Goal: Task Accomplishment & Management: Use online tool/utility

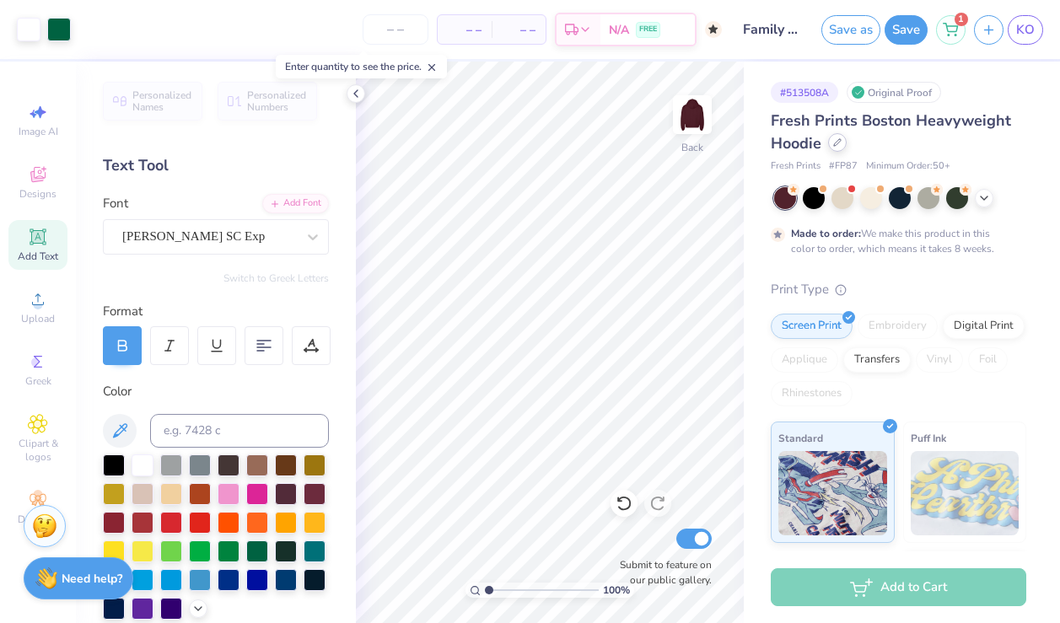
click at [841, 143] on icon at bounding box center [837, 142] width 8 height 8
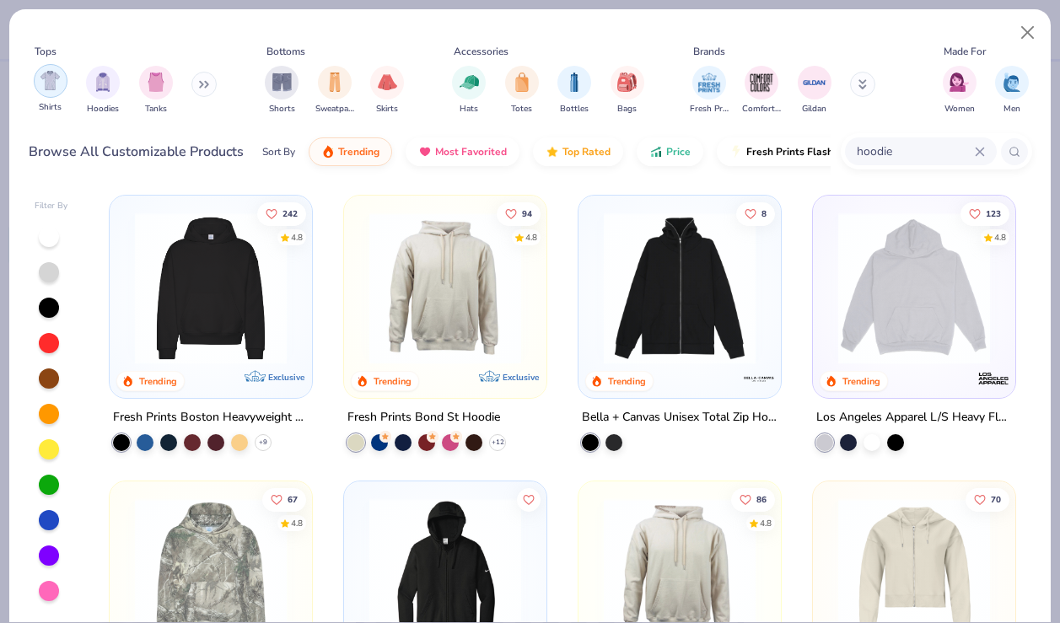
click at [54, 90] on div "filter for Shirts" at bounding box center [51, 81] width 34 height 34
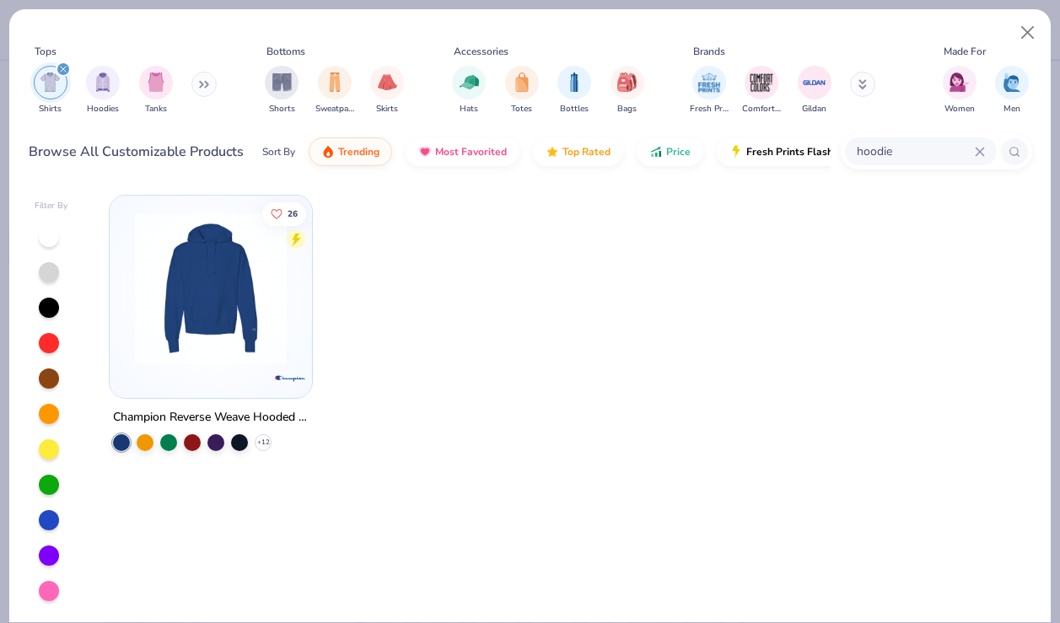
click at [67, 70] on div "filter for Shirts" at bounding box center [63, 69] width 15 height 15
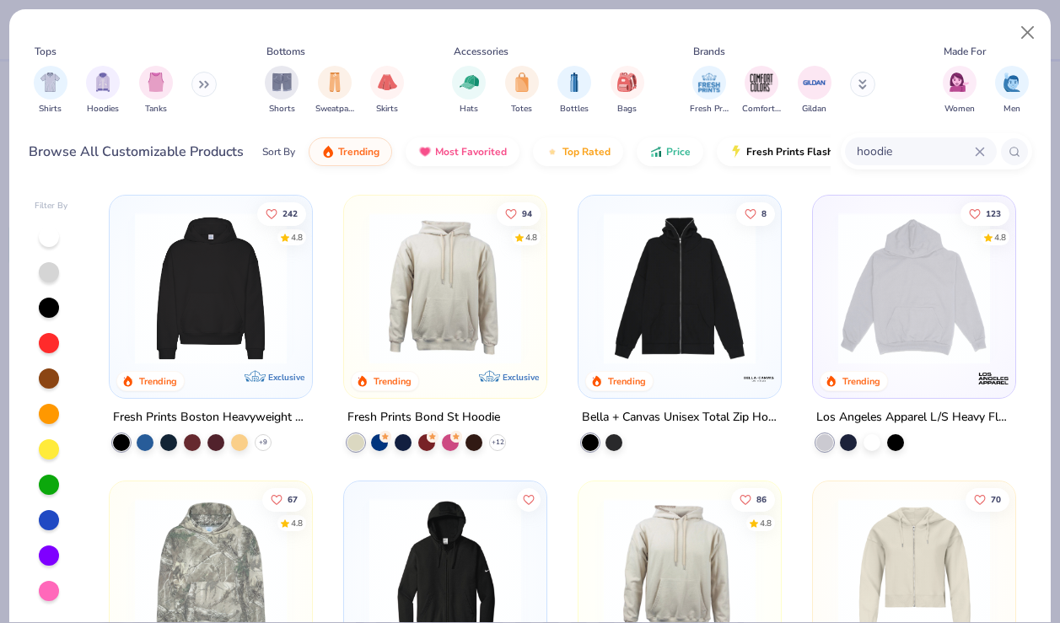
click at [979, 169] on div "hoodie" at bounding box center [936, 151] width 191 height 36
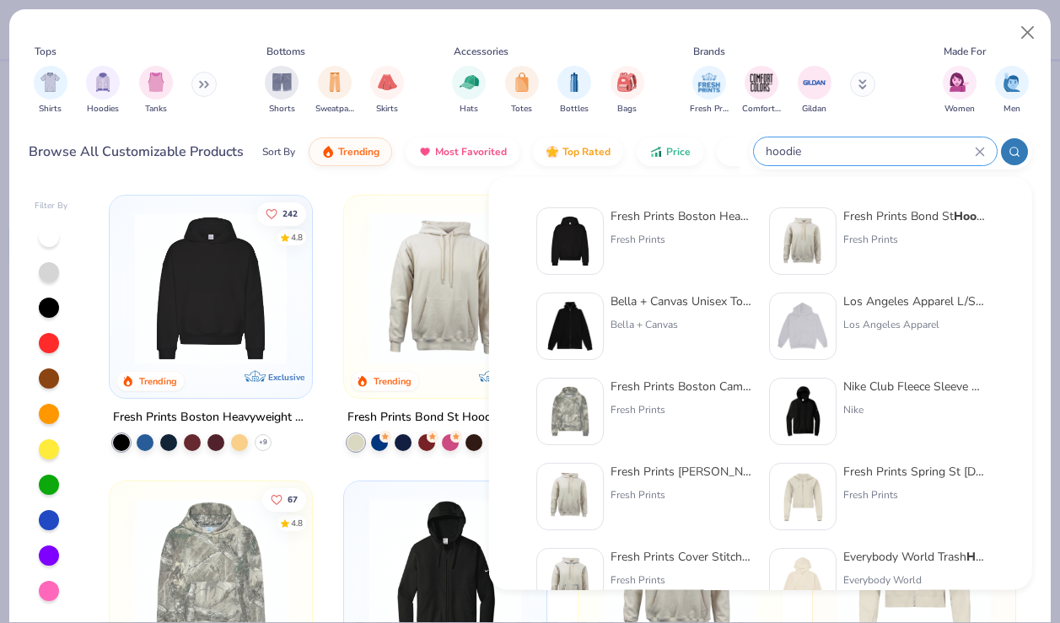
click at [981, 151] on icon at bounding box center [980, 152] width 10 height 10
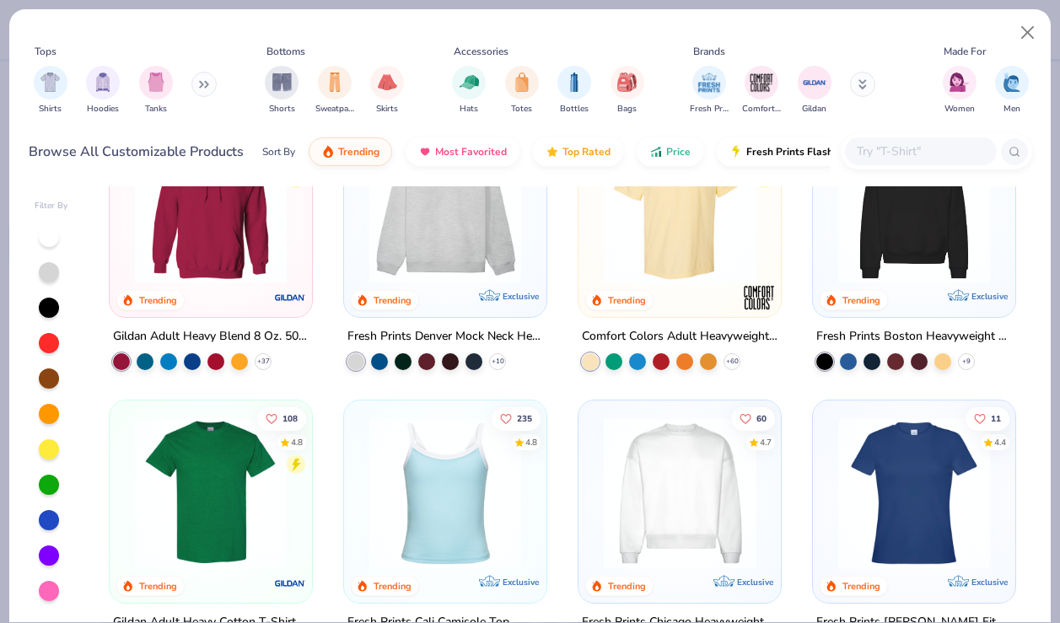
scroll to position [20, 0]
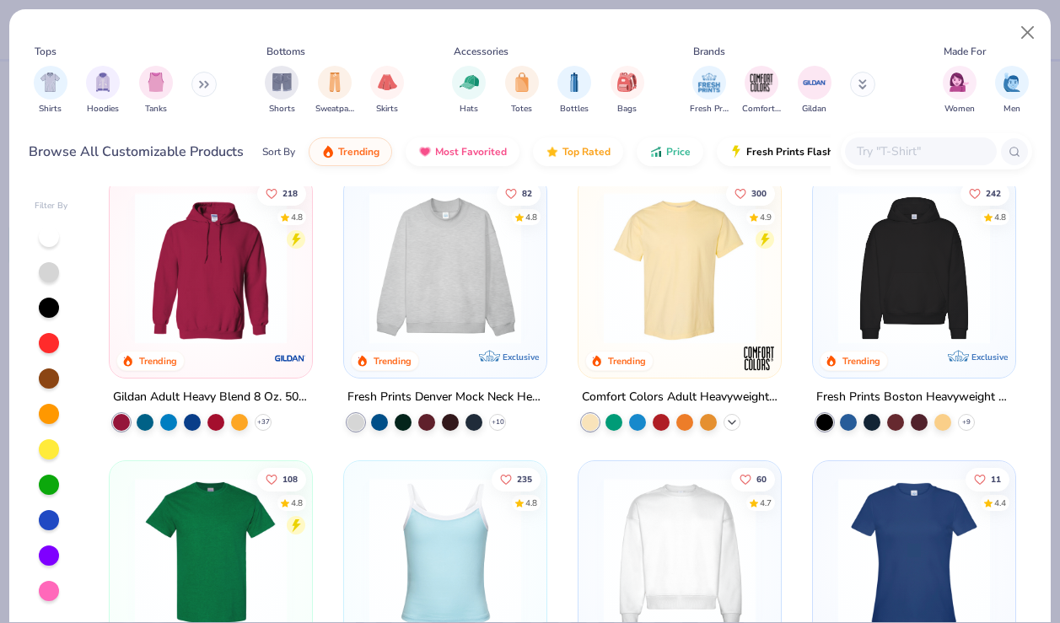
click at [733, 417] on icon at bounding box center [731, 422] width 13 height 13
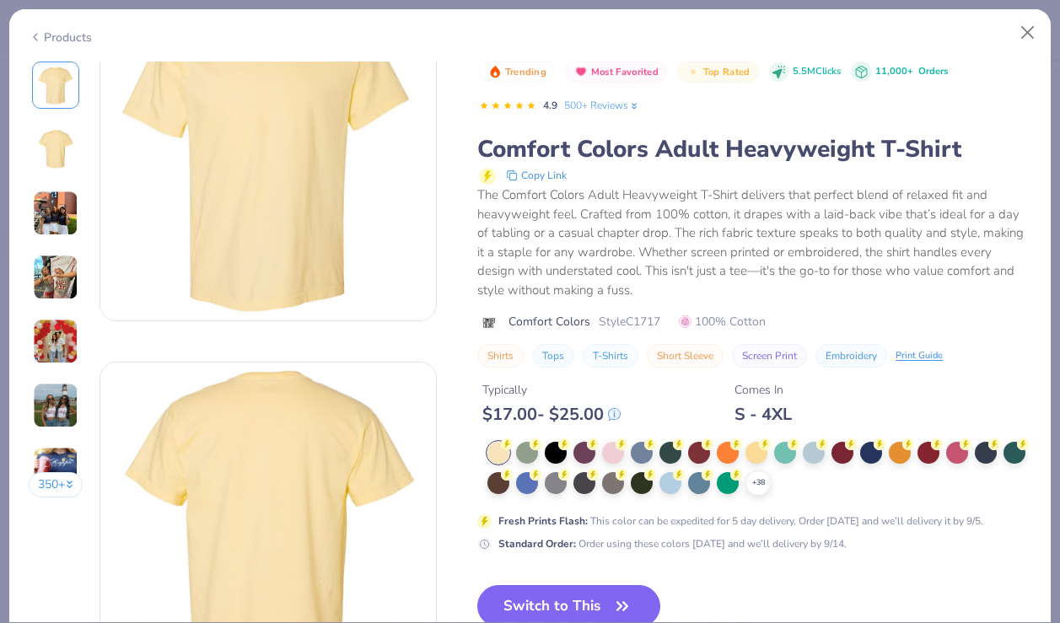
scroll to position [80, 0]
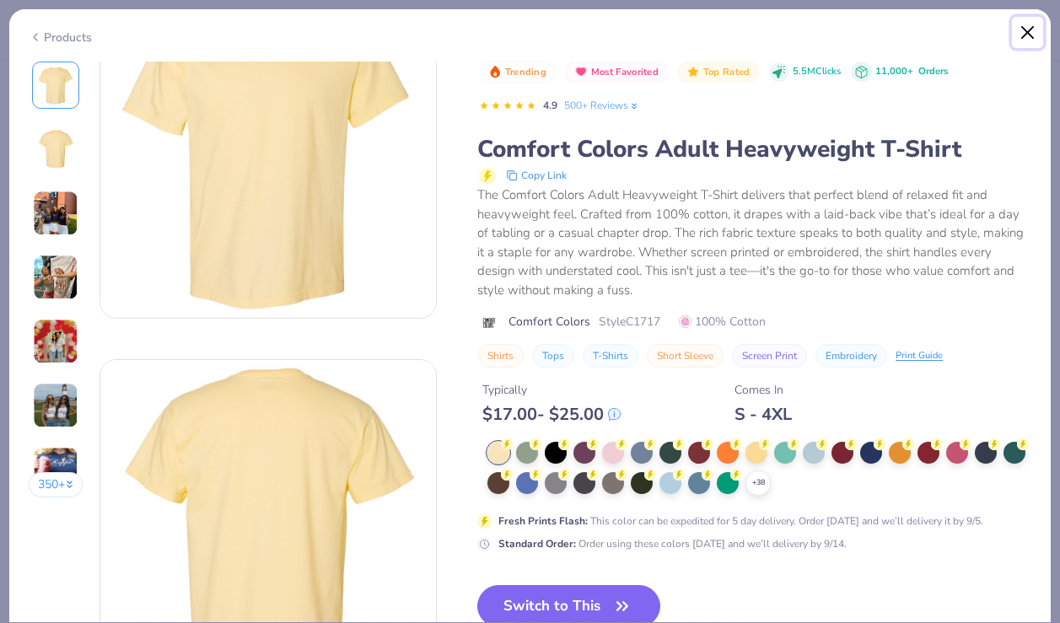
click at [1021, 39] on button "Close" at bounding box center [1028, 33] width 32 height 32
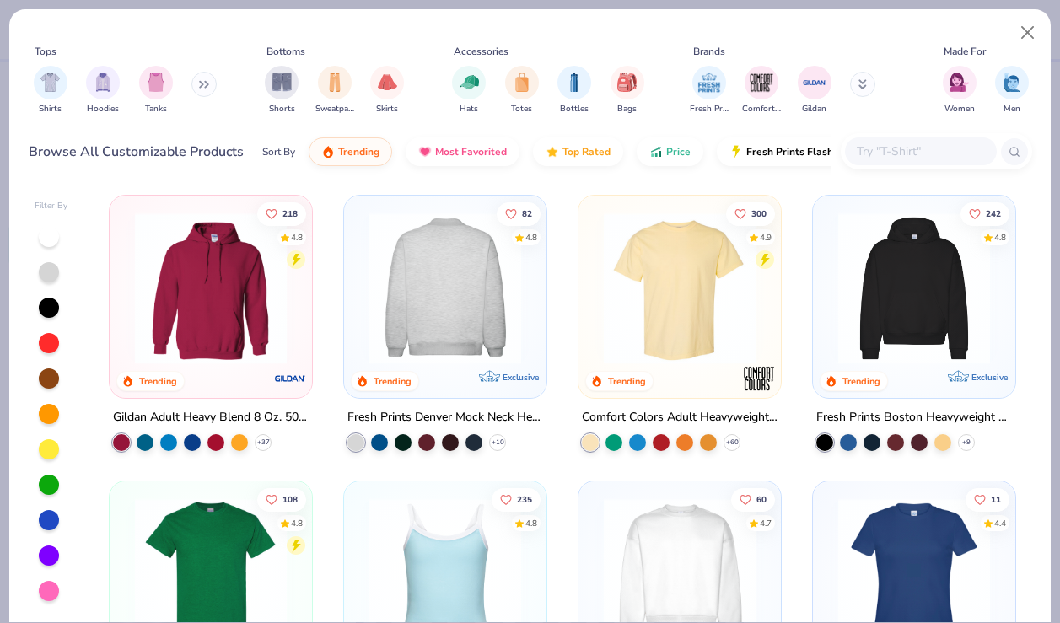
click at [361, 326] on img at bounding box center [276, 289] width 169 height 152
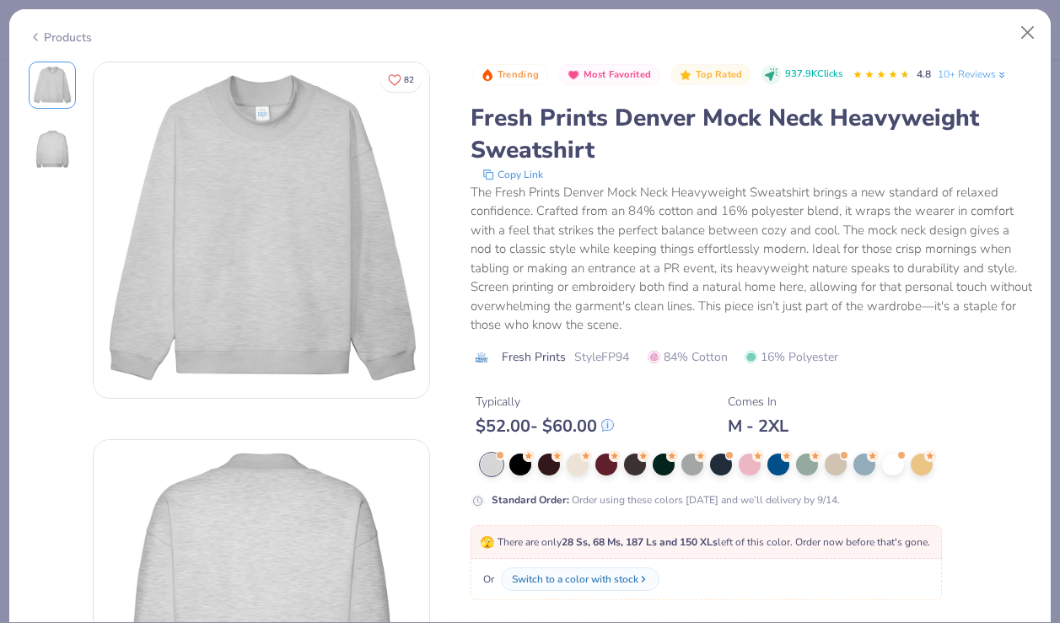
click at [199, 213] on img at bounding box center [262, 230] width 336 height 336
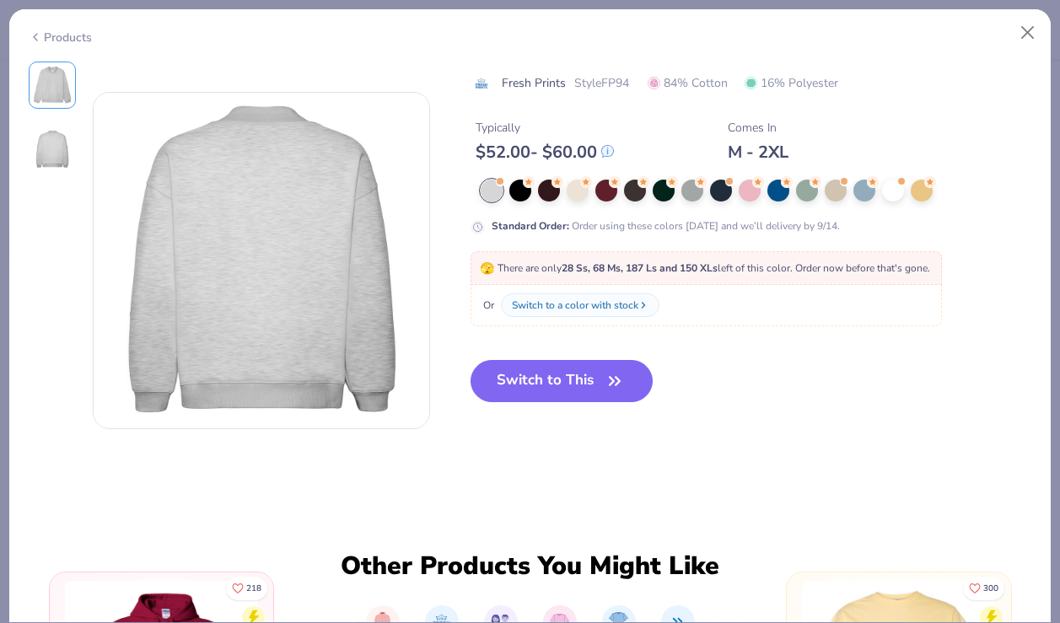
scroll to position [384, 0]
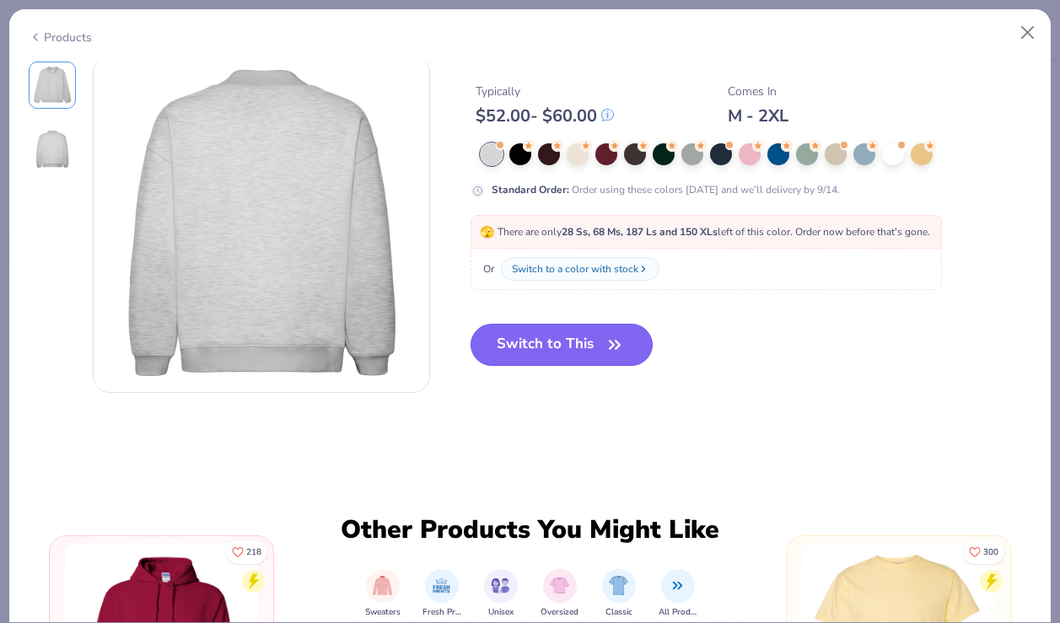
click at [572, 351] on button "Switch to This" at bounding box center [562, 345] width 183 height 42
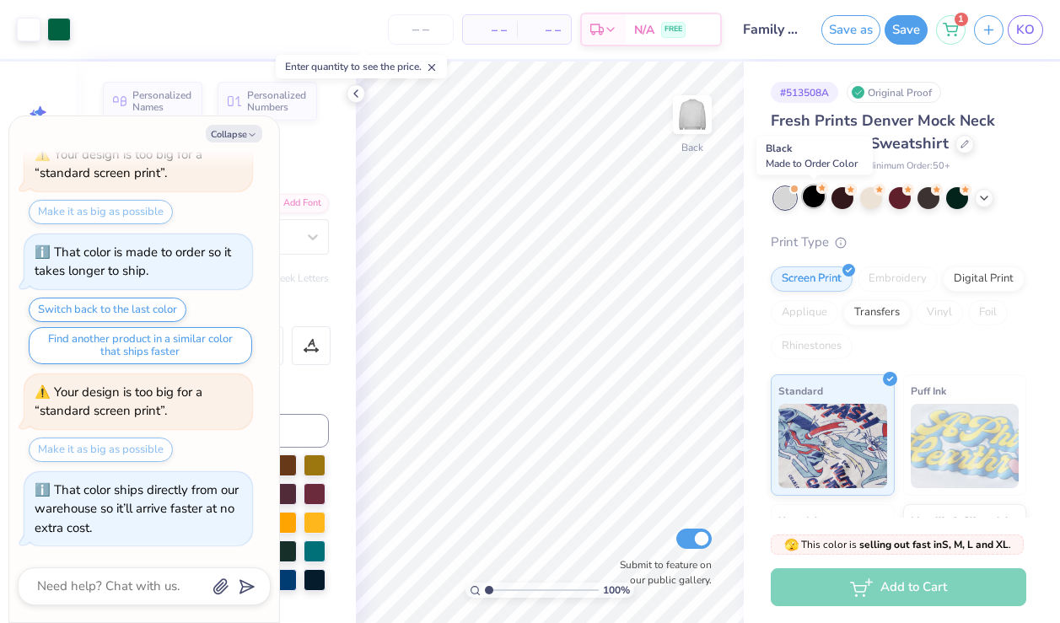
click at [816, 200] on div at bounding box center [814, 197] width 22 height 22
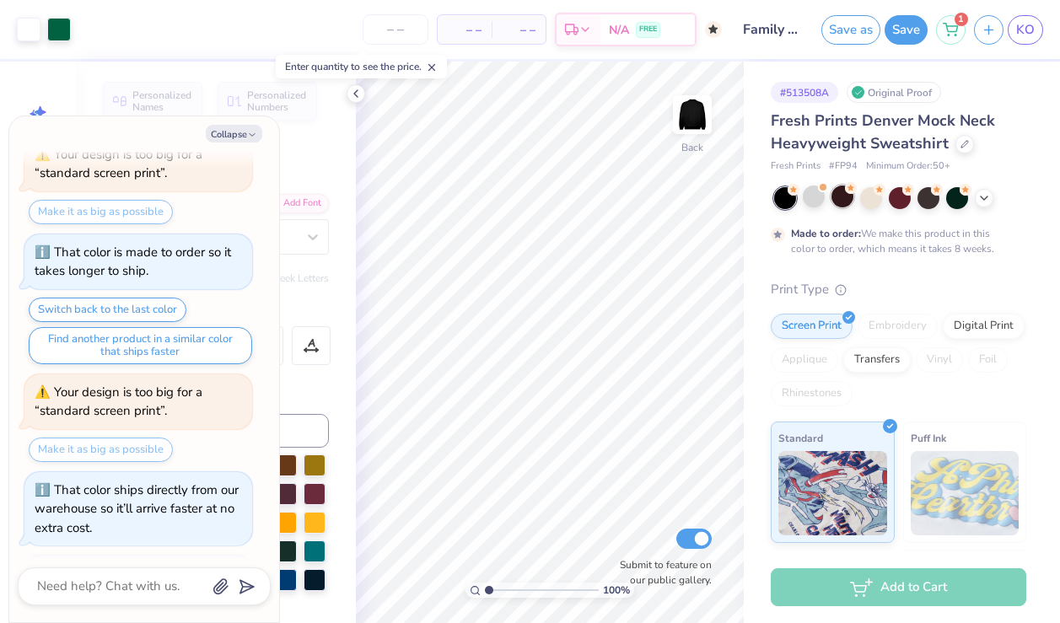
scroll to position [415, 0]
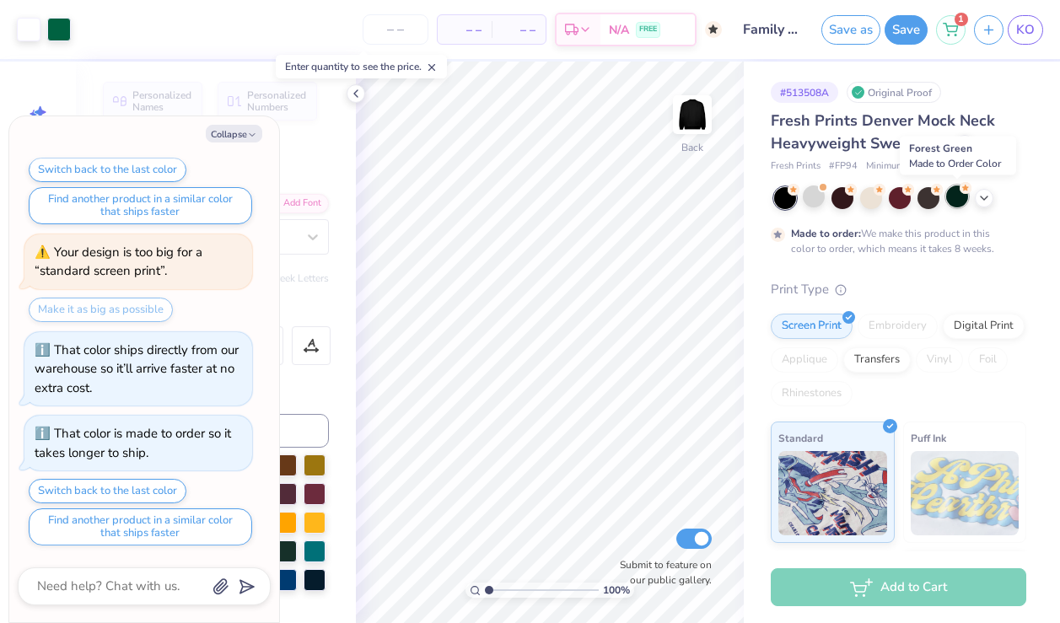
click at [963, 202] on div at bounding box center [957, 197] width 22 height 22
click at [923, 202] on div at bounding box center [929, 197] width 22 height 22
click at [899, 206] on div at bounding box center [900, 197] width 22 height 22
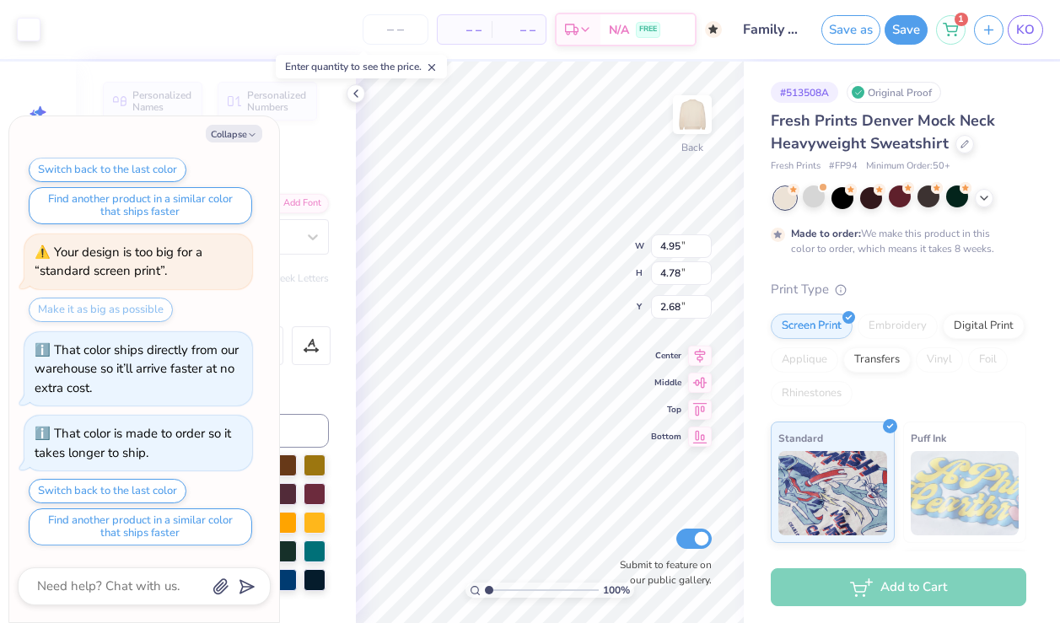
type textarea "x"
type input "2.57"
type textarea "x"
type input "8.05"
type textarea "x"
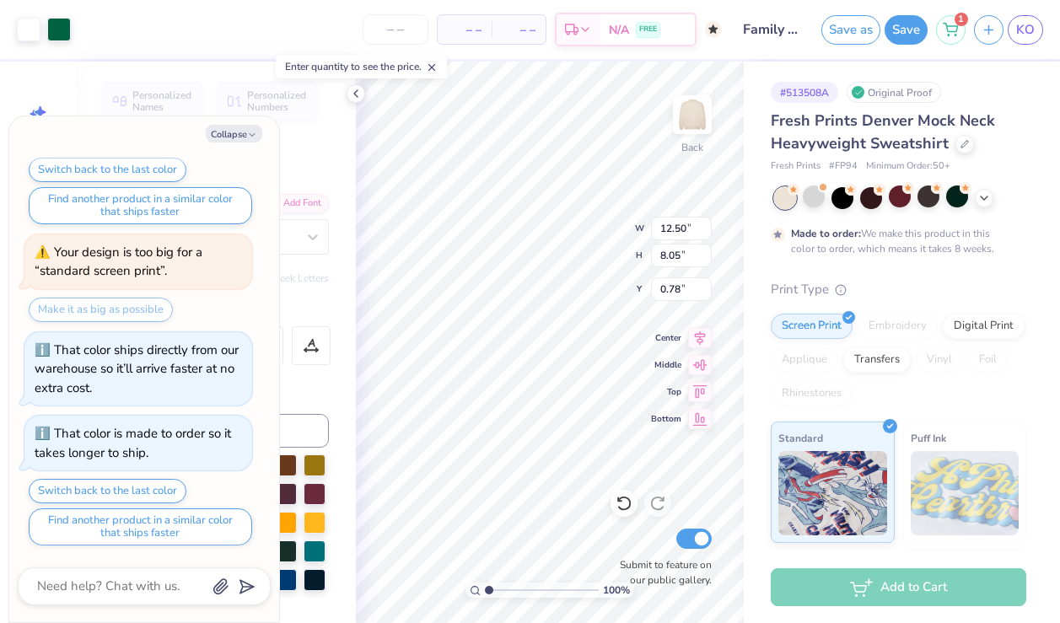
type input "1.05"
type textarea "x"
type input "1.62"
click at [745, 422] on div "# 513508A Original Proof Fresh Prints Denver Mock Neck Heavyweight Sweatshirt F…" at bounding box center [902, 433] width 316 height 742
click at [896, 26] on button "Save" at bounding box center [906, 28] width 43 height 30
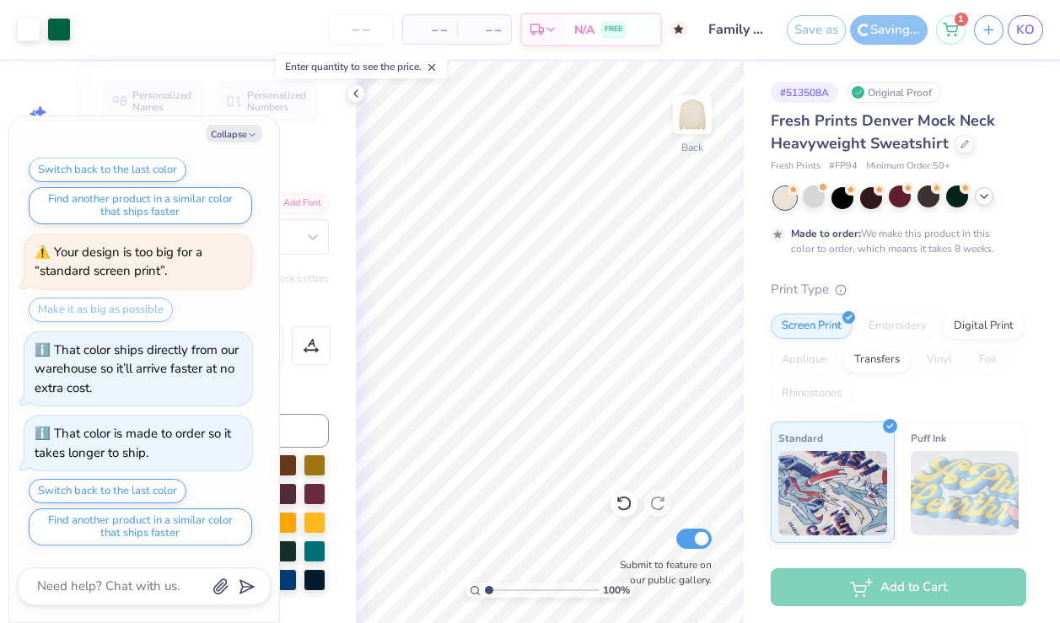
click at [989, 202] on icon at bounding box center [984, 196] width 13 height 13
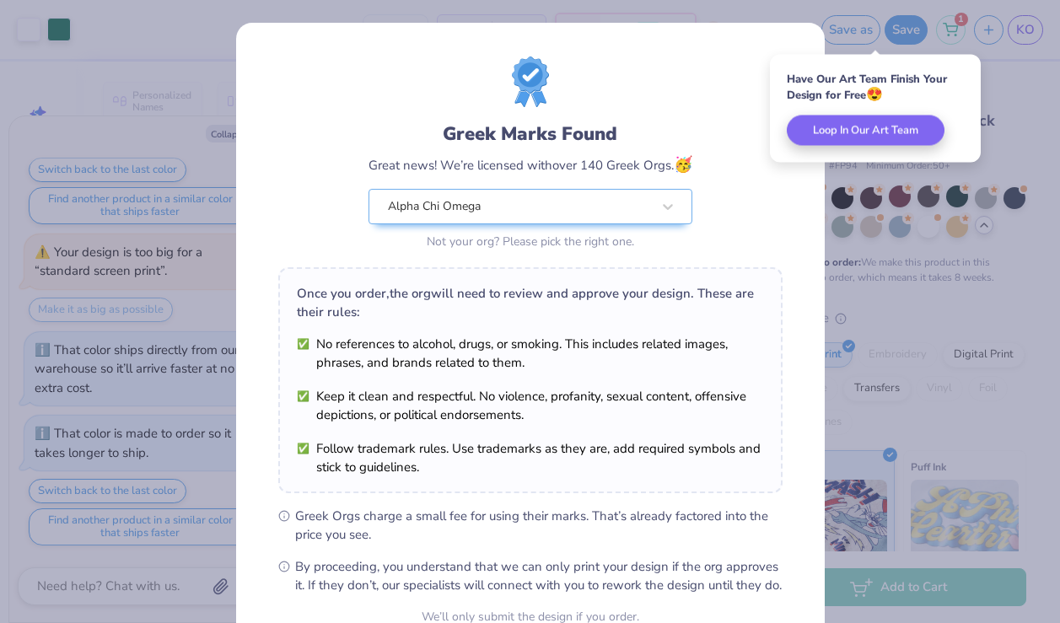
scroll to position [166, 0]
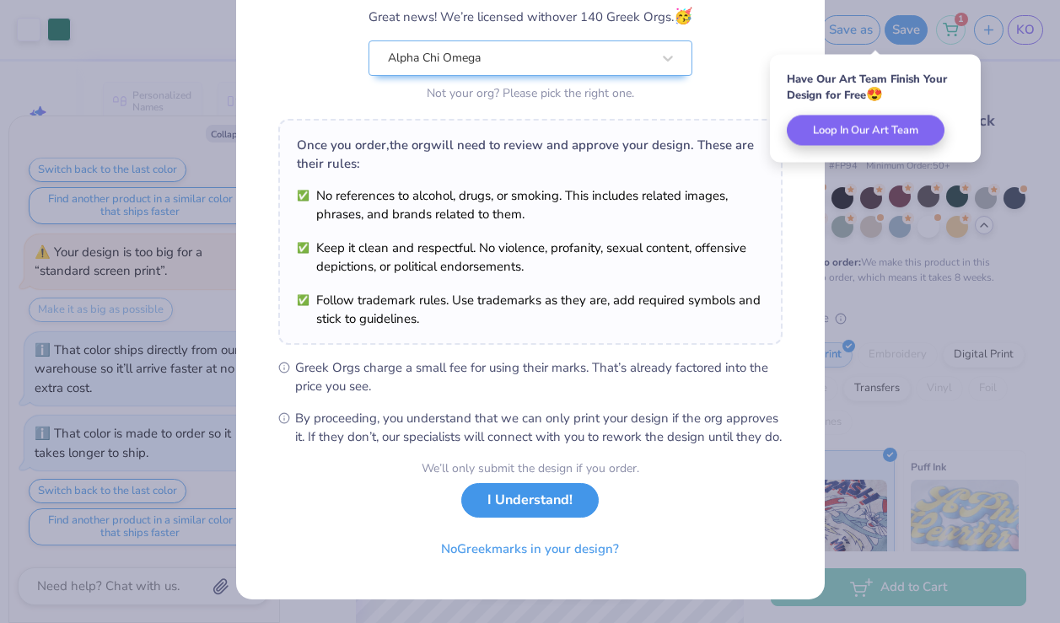
click at [528, 499] on button "I Understand!" at bounding box center [530, 500] width 138 height 35
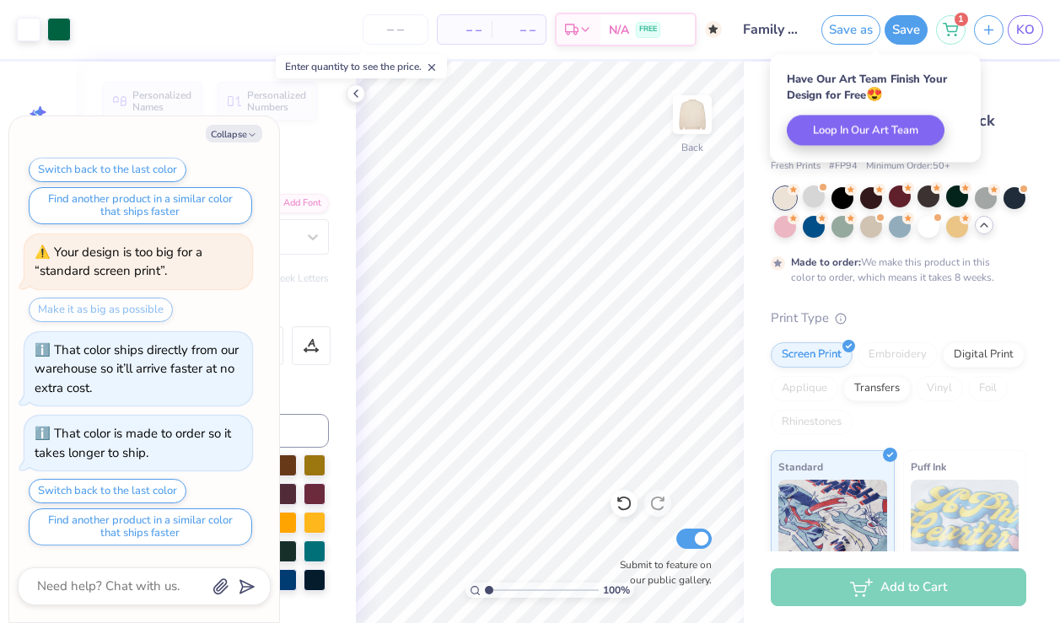
scroll to position [0, 0]
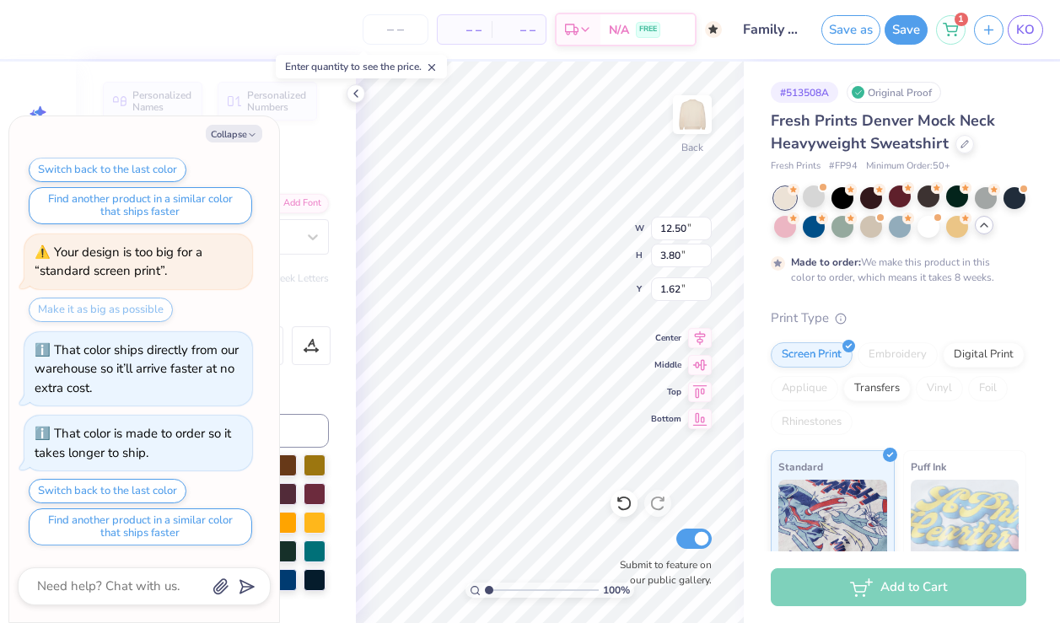
type textarea "x"
type input "2.85"
type input "0.99"
type input "5.30"
click at [259, 132] on button "Collapse" at bounding box center [234, 134] width 57 height 18
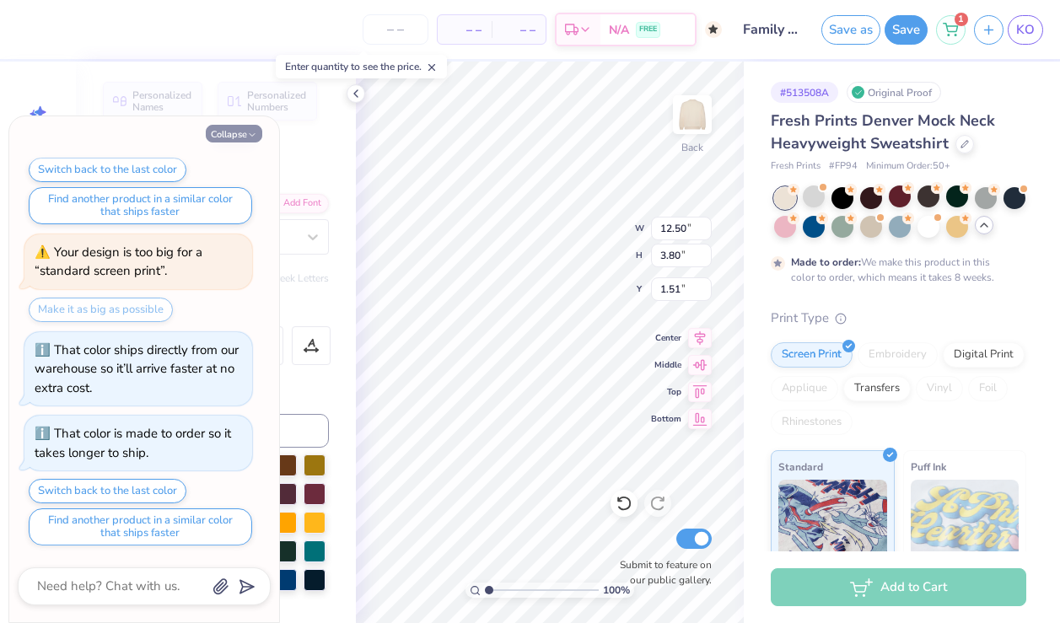
type textarea "x"
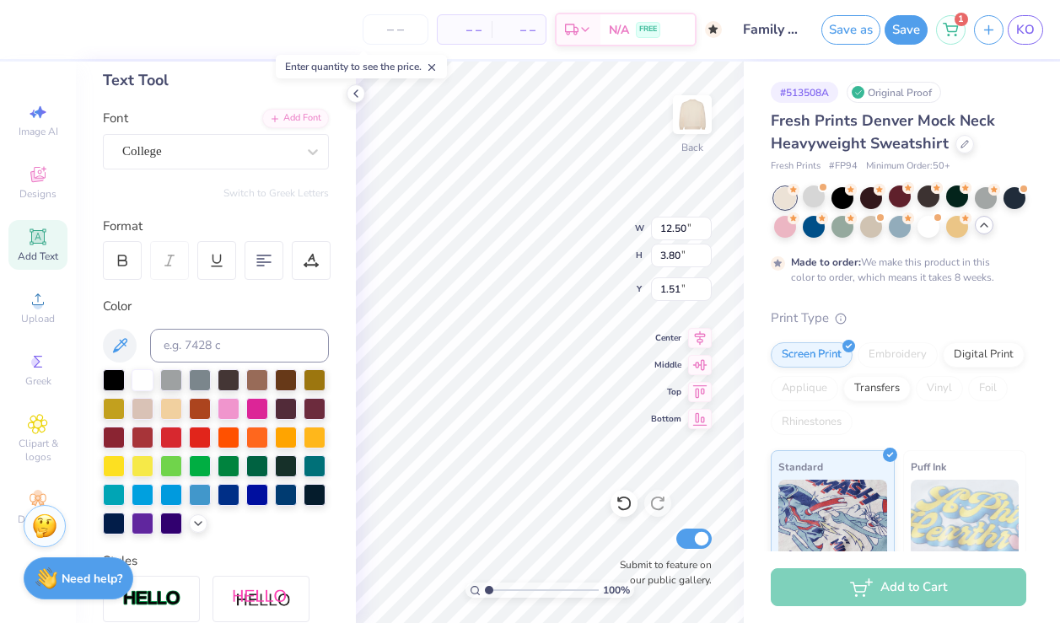
scroll to position [90, 0]
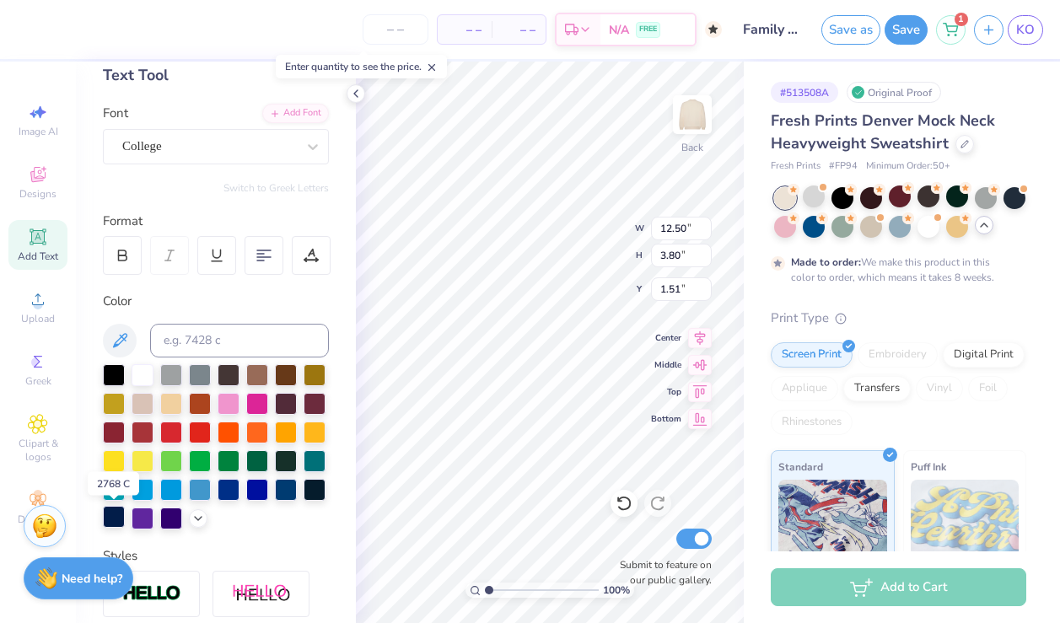
click at [115, 518] on div at bounding box center [114, 517] width 22 height 22
type input "3.79"
click at [289, 402] on div at bounding box center [286, 402] width 22 height 22
click at [197, 520] on icon at bounding box center [197, 516] width 13 height 13
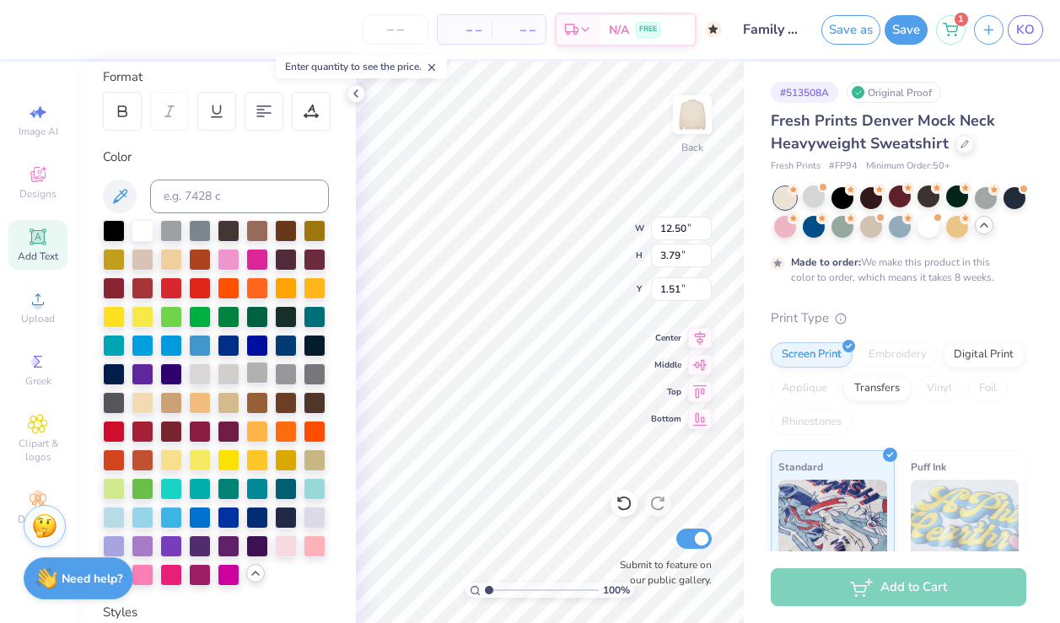
scroll to position [238, 0]
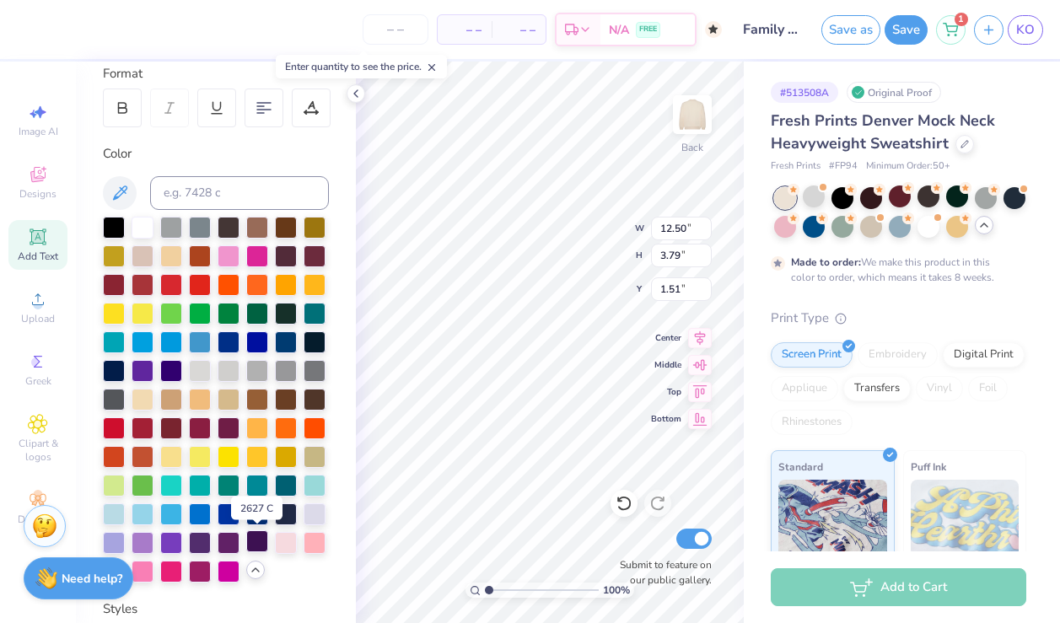
click at [251, 541] on div at bounding box center [257, 542] width 22 height 22
click at [208, 543] on div at bounding box center [200, 542] width 22 height 22
click at [206, 547] on div at bounding box center [200, 542] width 22 height 22
click at [30, 27] on div at bounding box center [29, 28] width 24 height 24
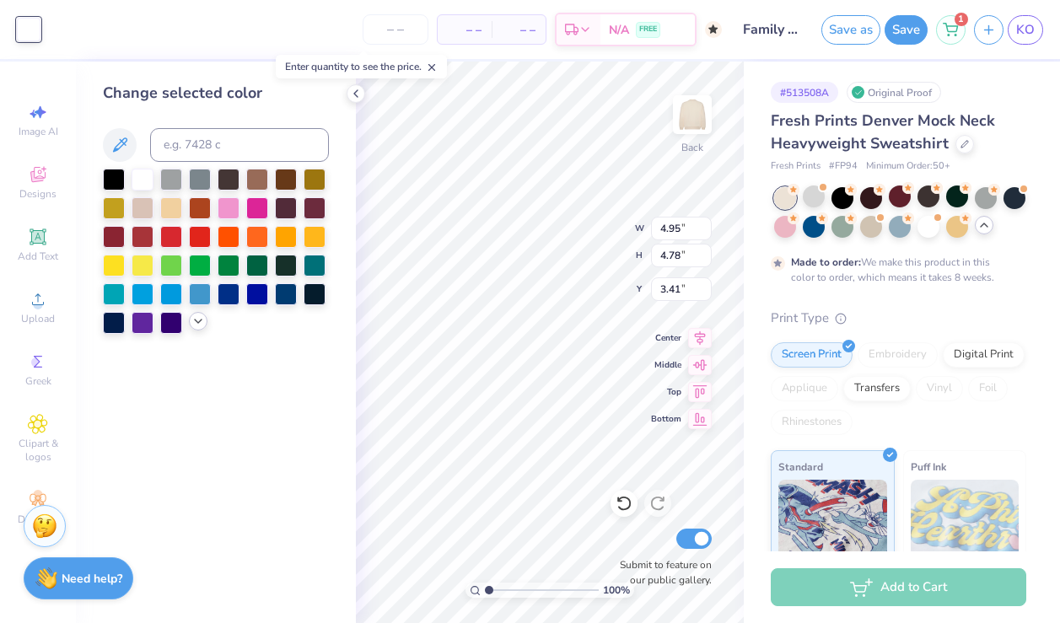
click at [200, 323] on icon at bounding box center [197, 321] width 13 height 13
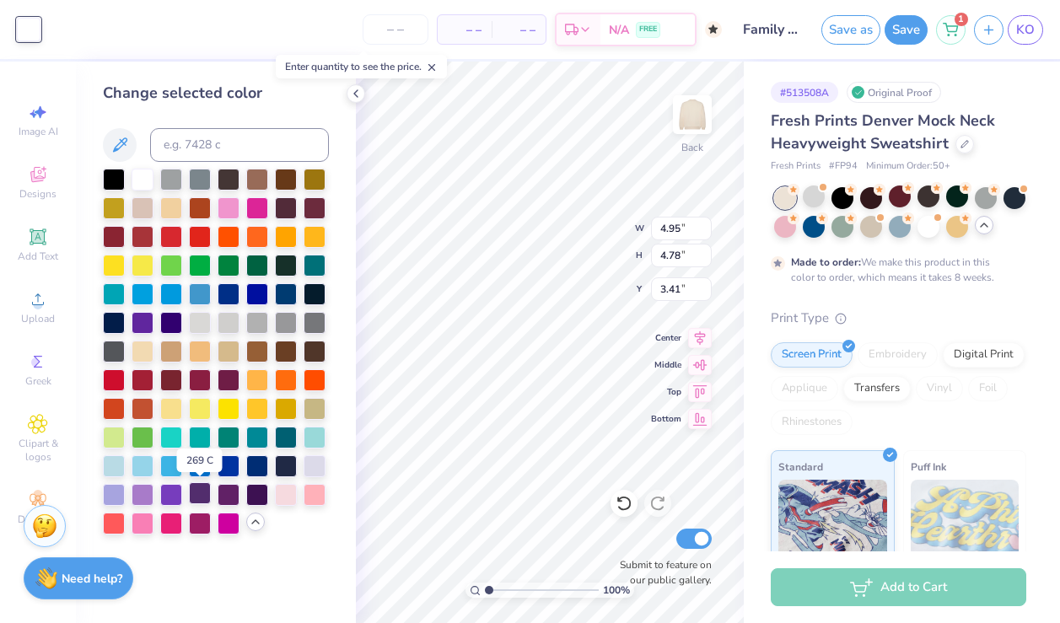
click at [208, 495] on div at bounding box center [200, 494] width 22 height 22
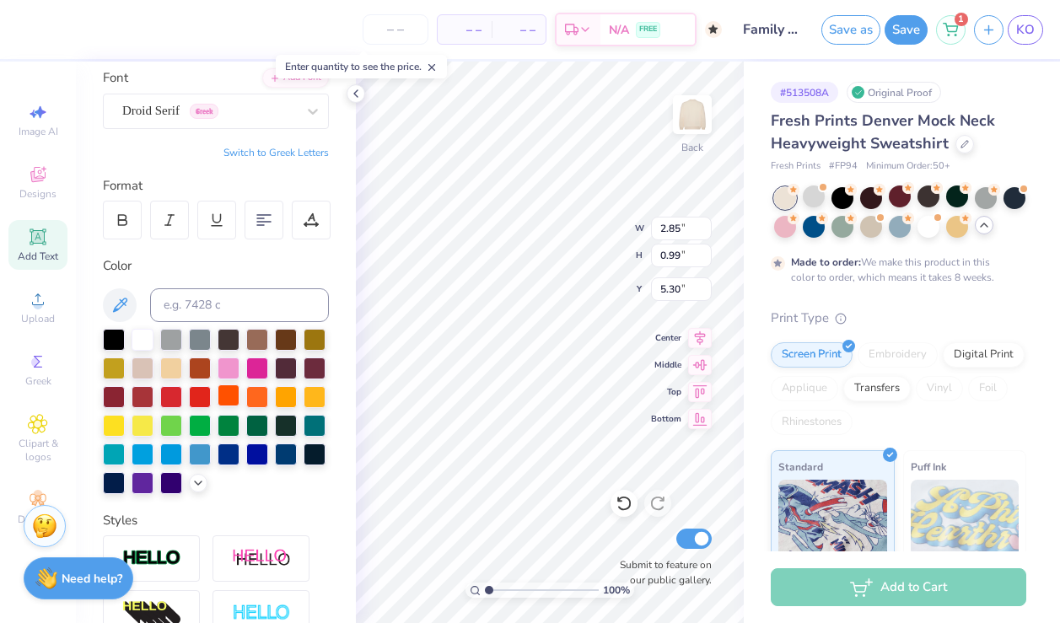
scroll to position [130, 0]
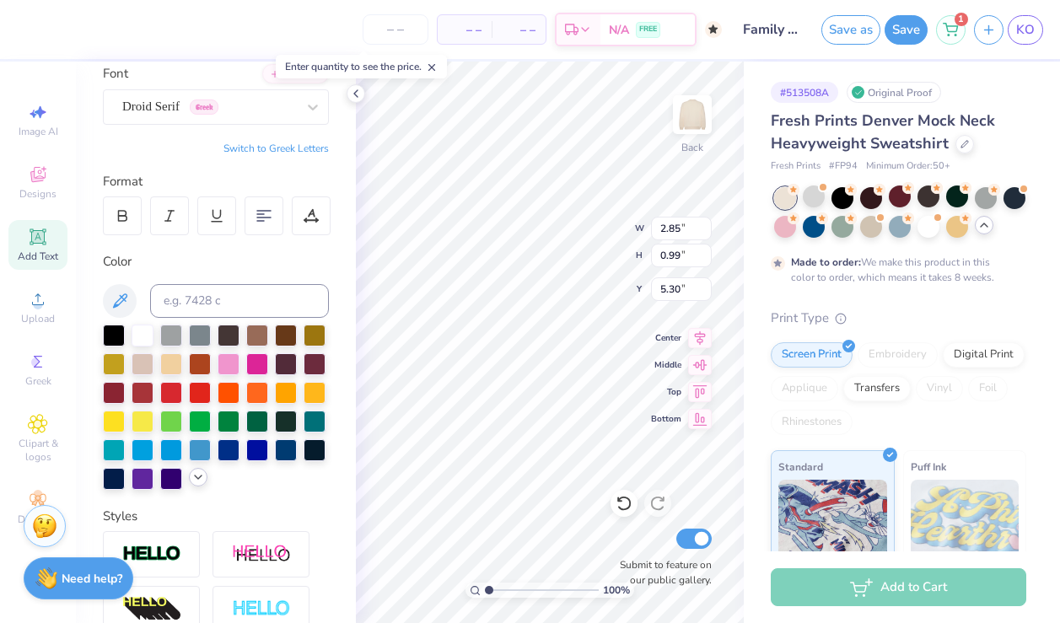
click at [198, 479] on icon at bounding box center [197, 477] width 13 height 13
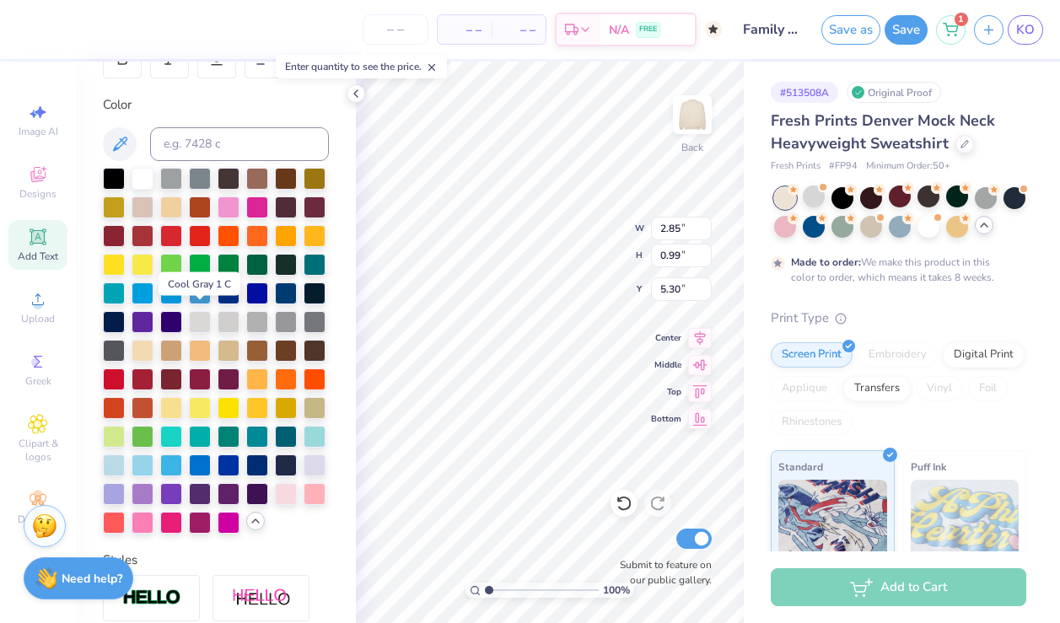
scroll to position [290, 0]
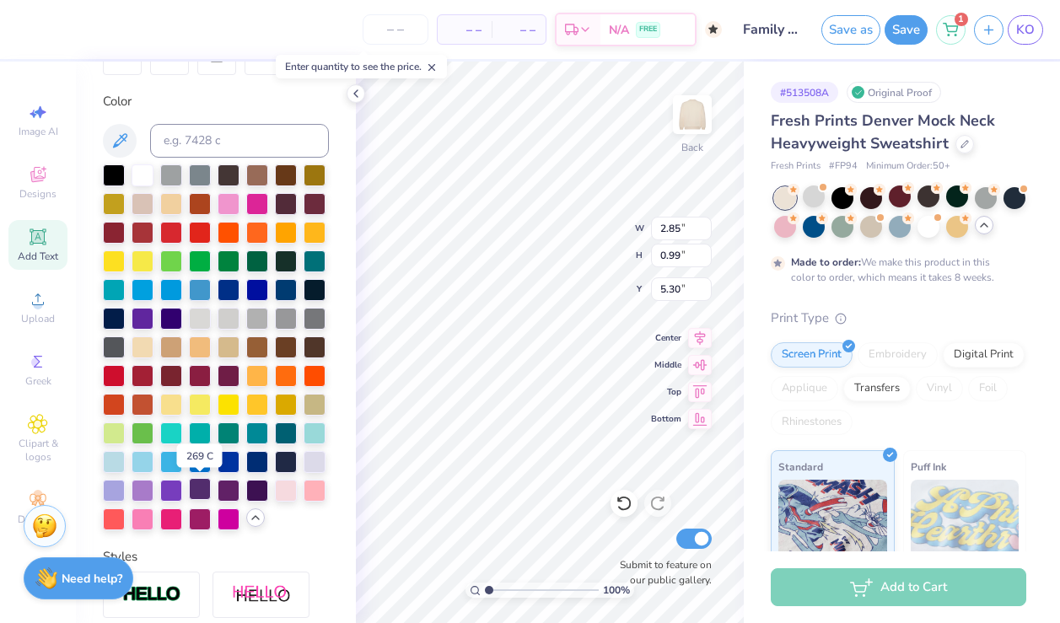
click at [202, 495] on div at bounding box center [200, 489] width 22 height 22
click at [226, 375] on div at bounding box center [229, 375] width 22 height 22
click at [235, 375] on div at bounding box center [229, 375] width 22 height 22
click at [229, 375] on div at bounding box center [229, 375] width 22 height 22
click at [226, 377] on div at bounding box center [229, 375] width 22 height 22
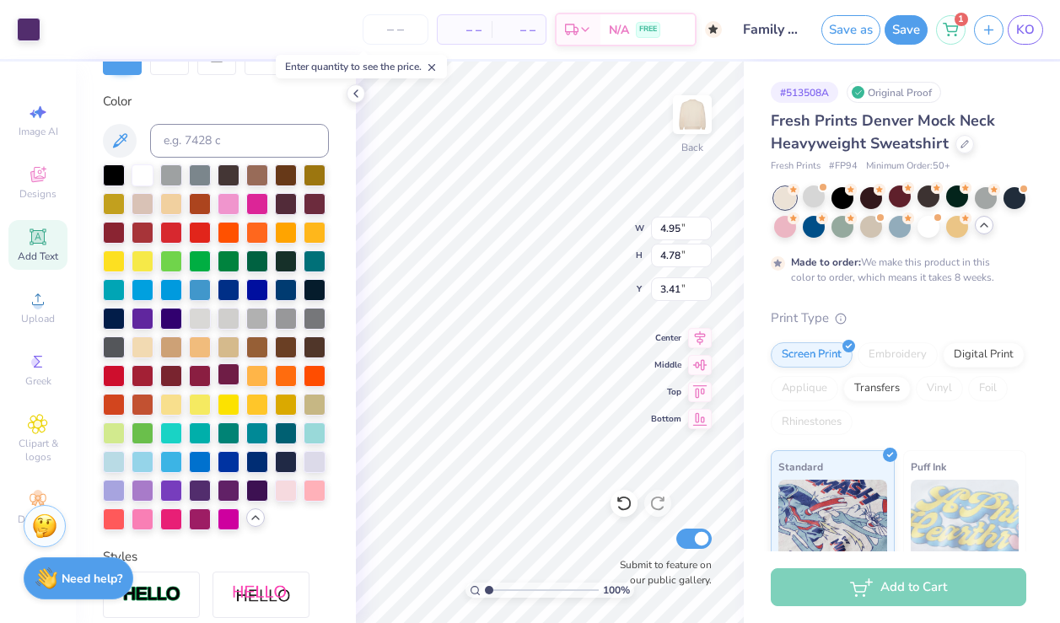
type input "2.85"
type input "0.99"
type input "5.30"
click at [219, 372] on div at bounding box center [229, 375] width 22 height 22
click at [220, 377] on div at bounding box center [229, 375] width 22 height 22
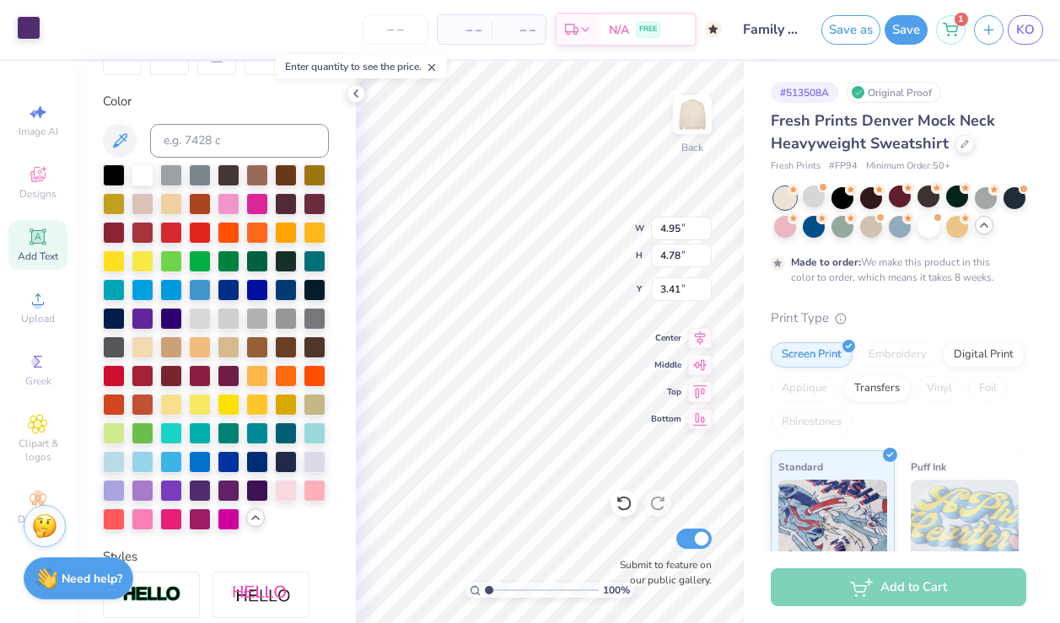
click at [36, 26] on div at bounding box center [29, 28] width 24 height 24
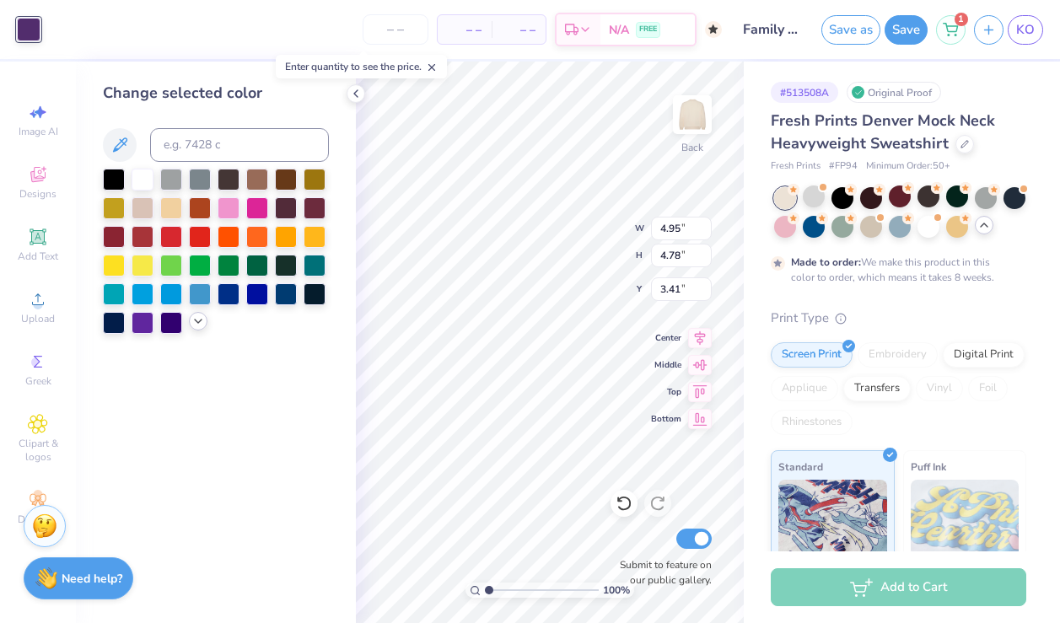
click at [197, 326] on icon at bounding box center [197, 321] width 13 height 13
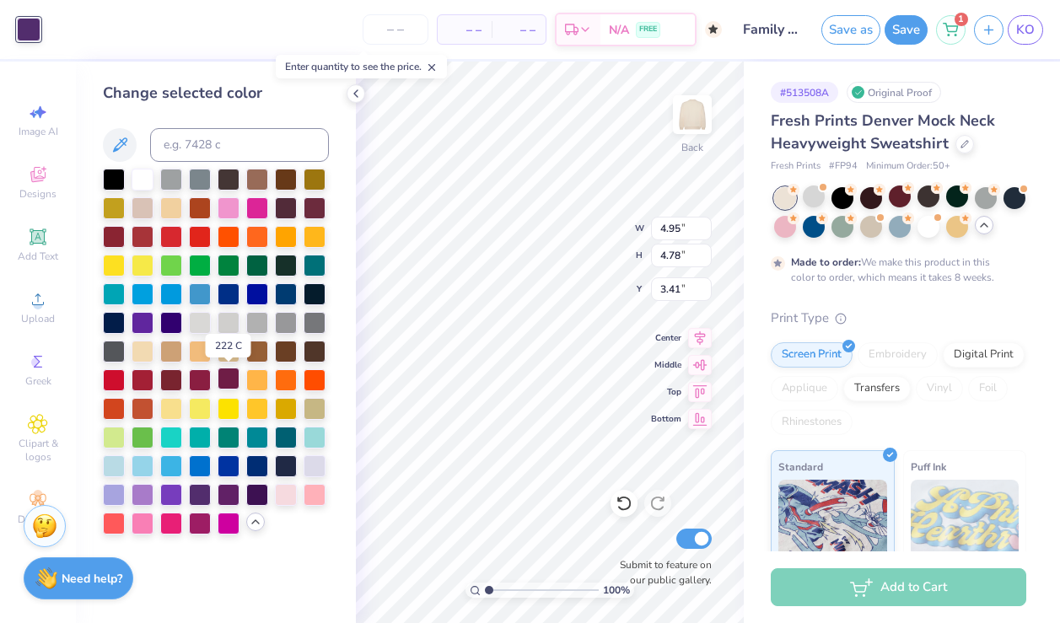
click at [224, 386] on div at bounding box center [229, 379] width 22 height 22
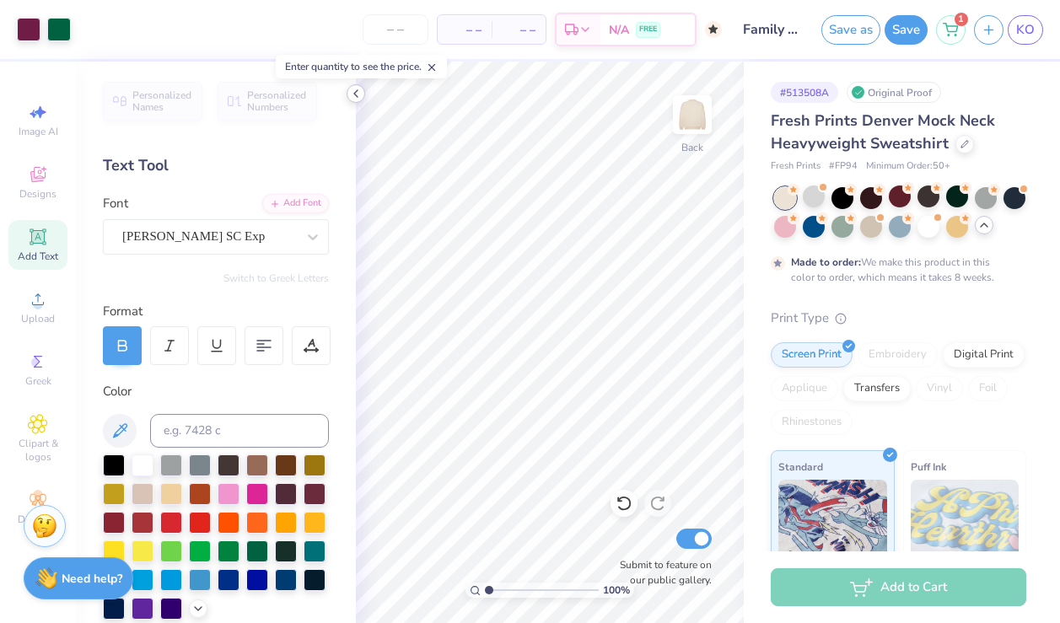
click at [349, 91] on icon at bounding box center [355, 93] width 13 height 13
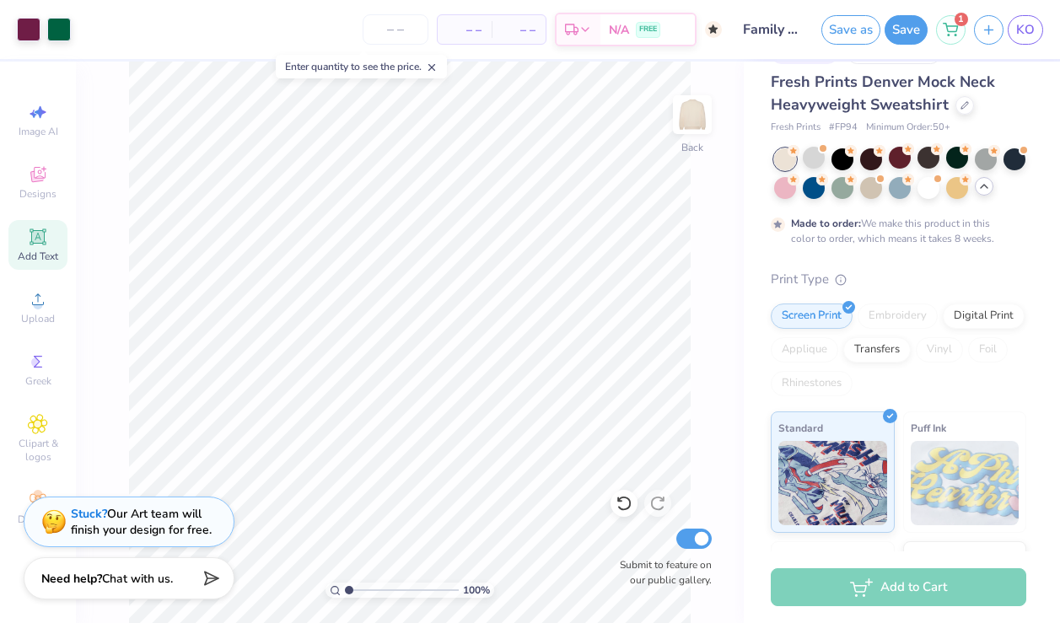
scroll to position [0, 0]
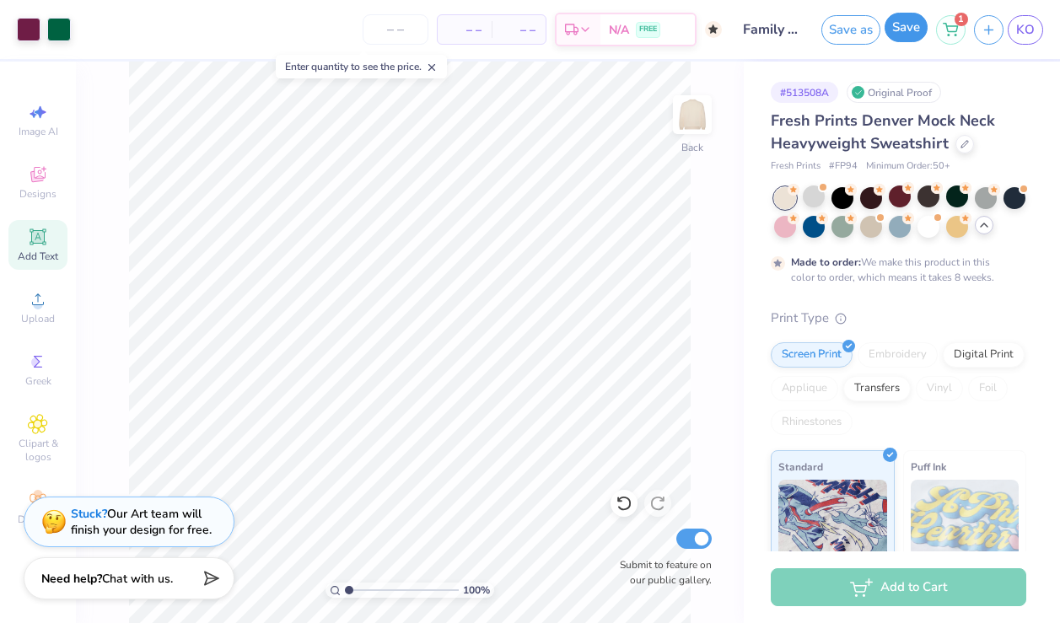
click at [906, 25] on button "Save" at bounding box center [906, 28] width 43 height 30
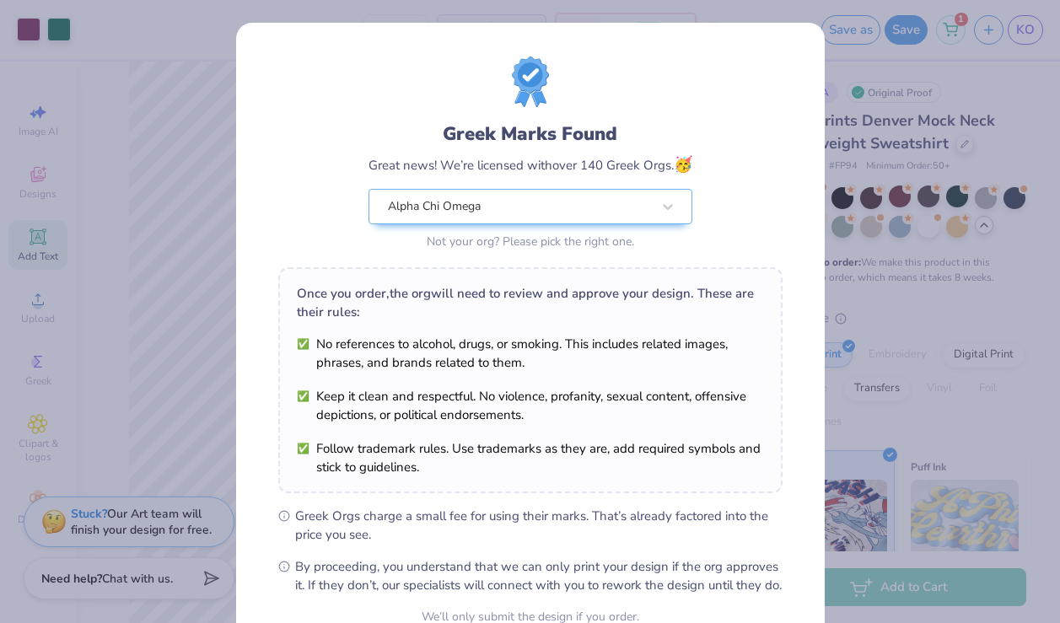
scroll to position [166, 0]
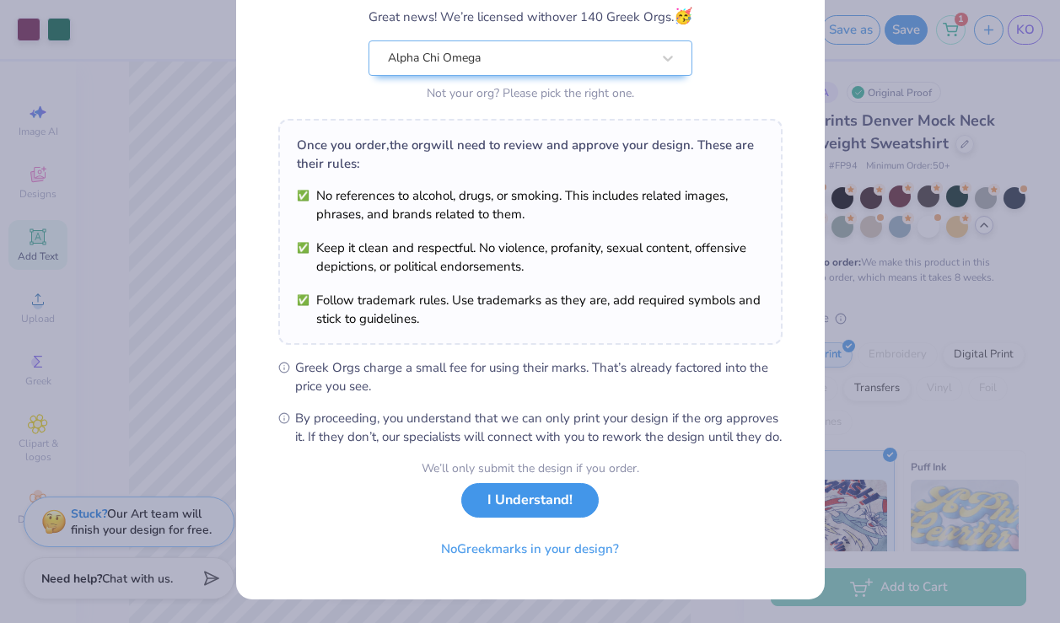
click at [566, 509] on button "I Understand!" at bounding box center [530, 500] width 138 height 35
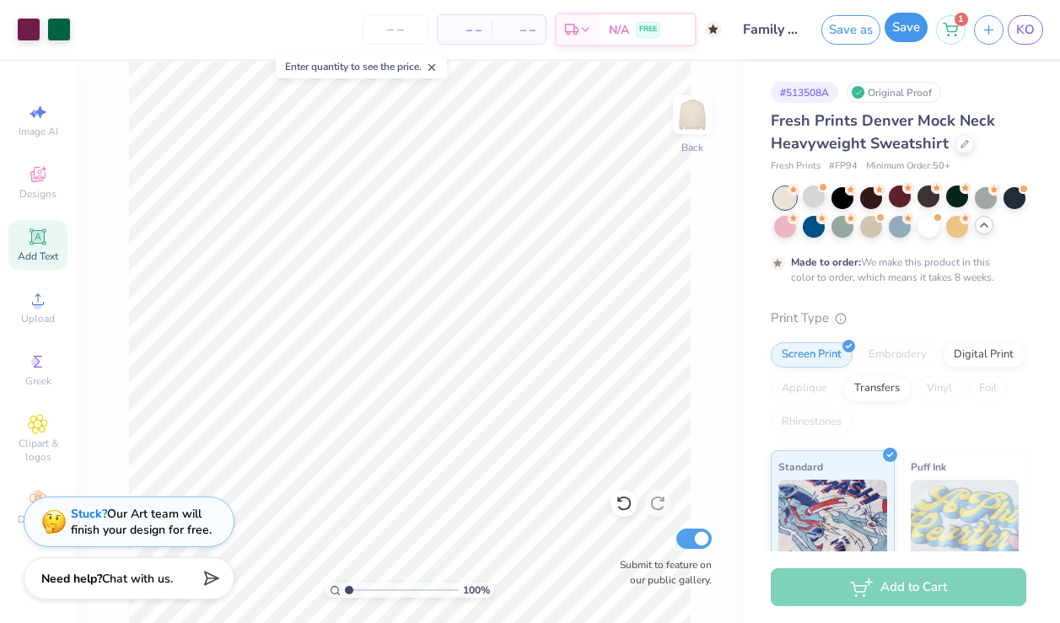
click at [905, 29] on button "Save" at bounding box center [906, 28] width 43 height 30
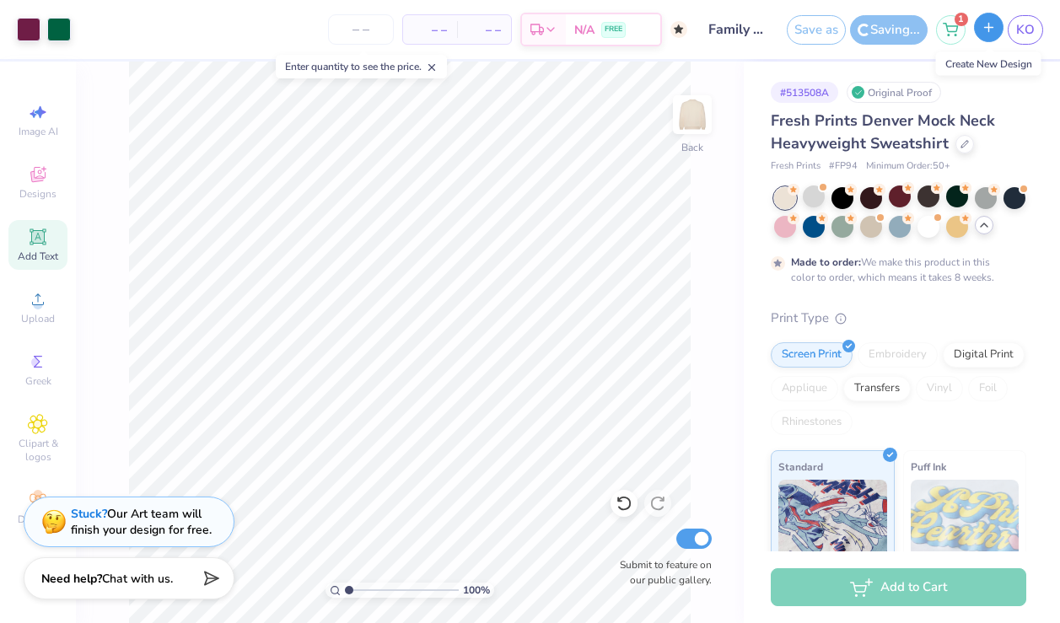
click at [991, 30] on icon "button" at bounding box center [989, 27] width 14 height 14
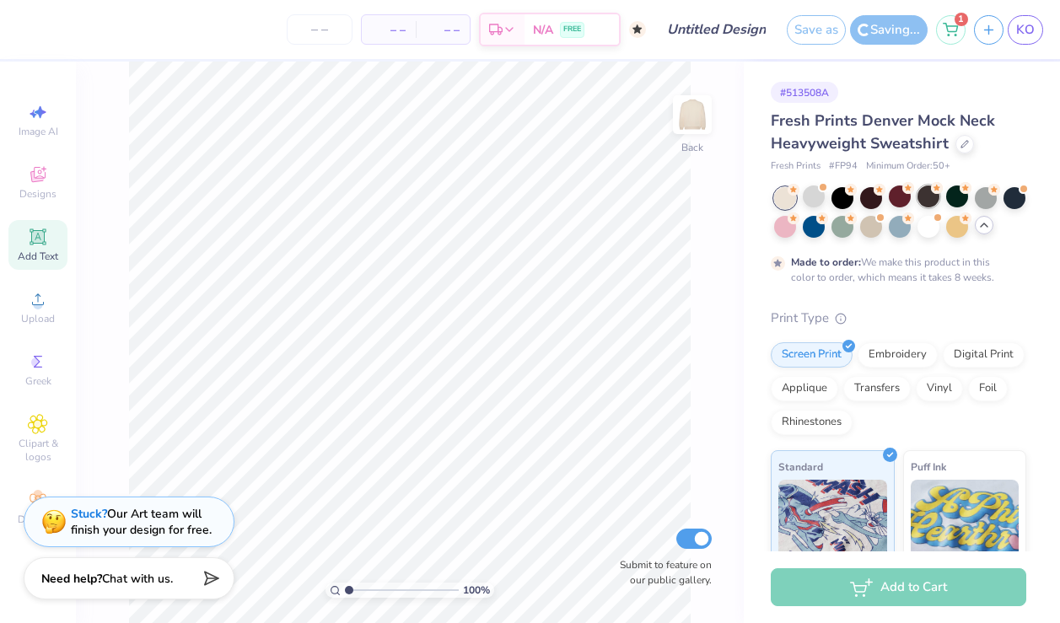
type input "Family Weekend"
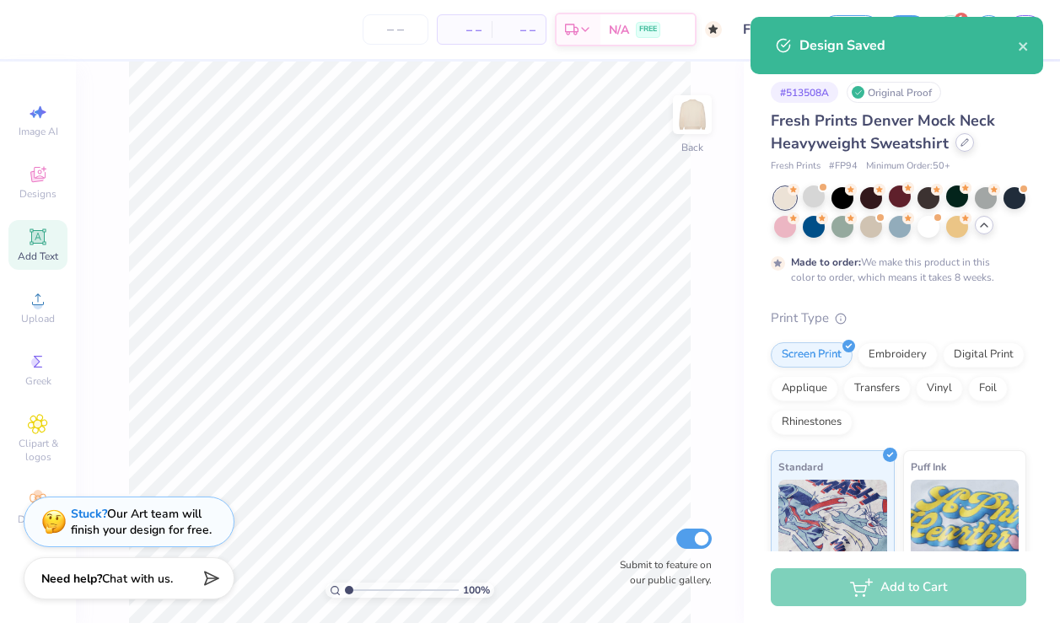
click at [968, 146] on div at bounding box center [965, 142] width 19 height 19
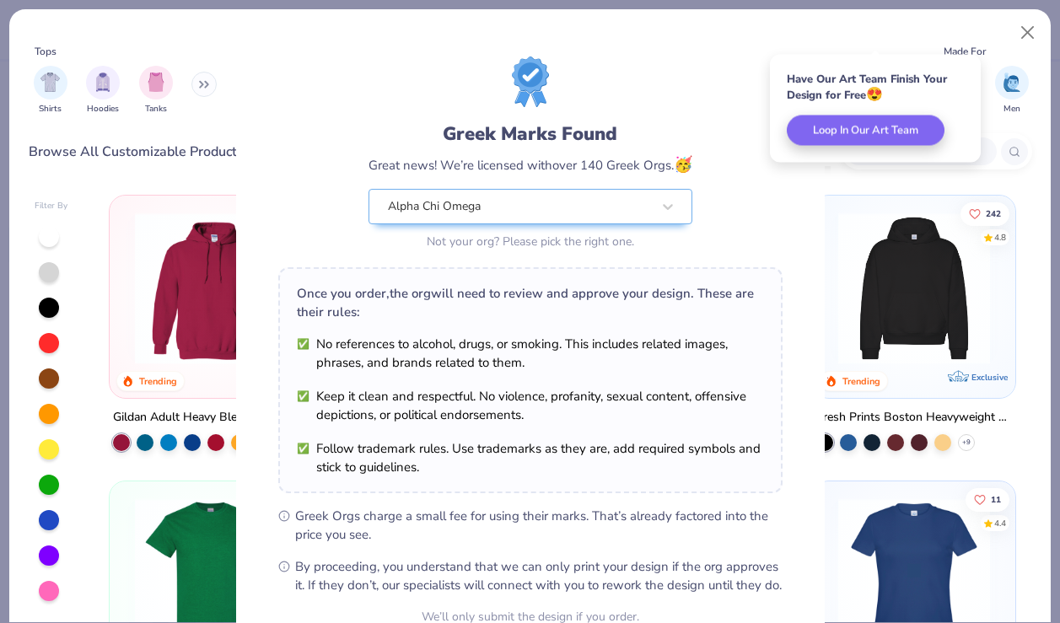
scroll to position [166, 0]
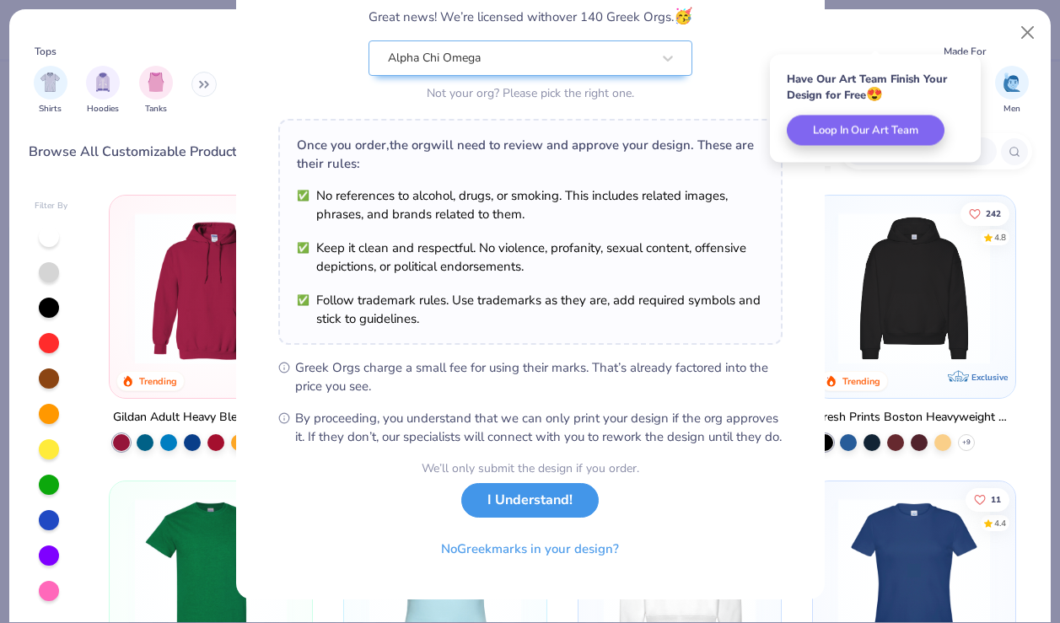
click at [528, 505] on button "I Understand!" at bounding box center [530, 500] width 138 height 35
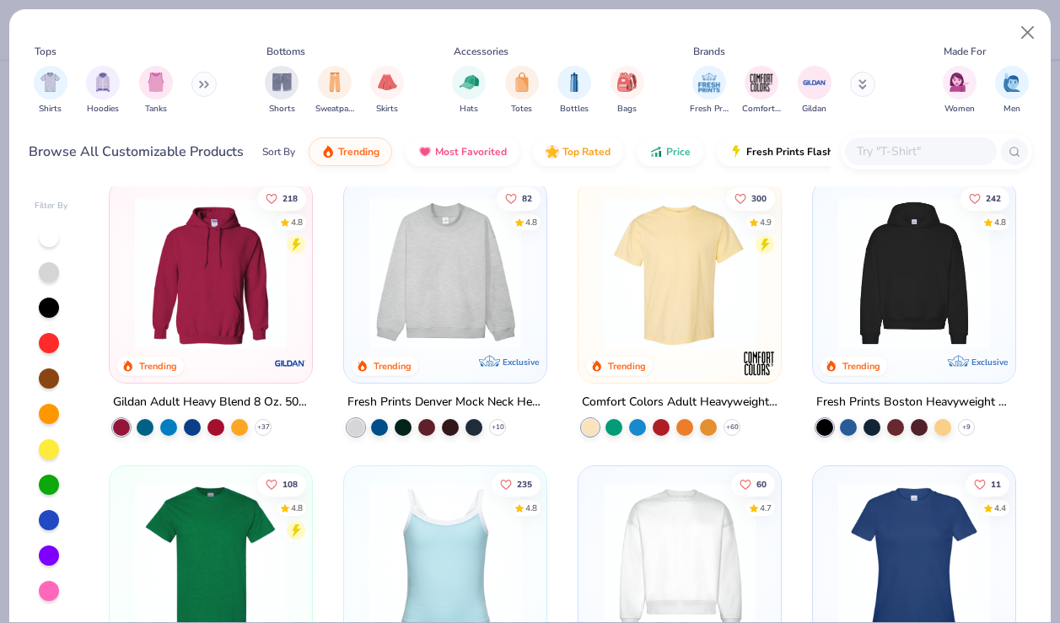
scroll to position [14, 0]
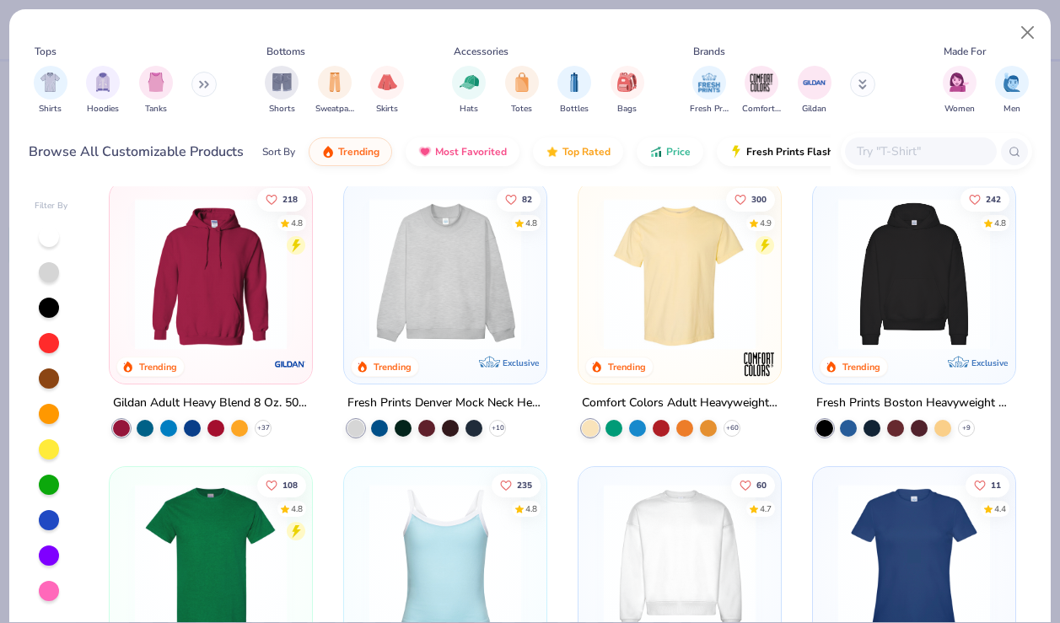
click at [693, 314] on img at bounding box center [680, 274] width 169 height 152
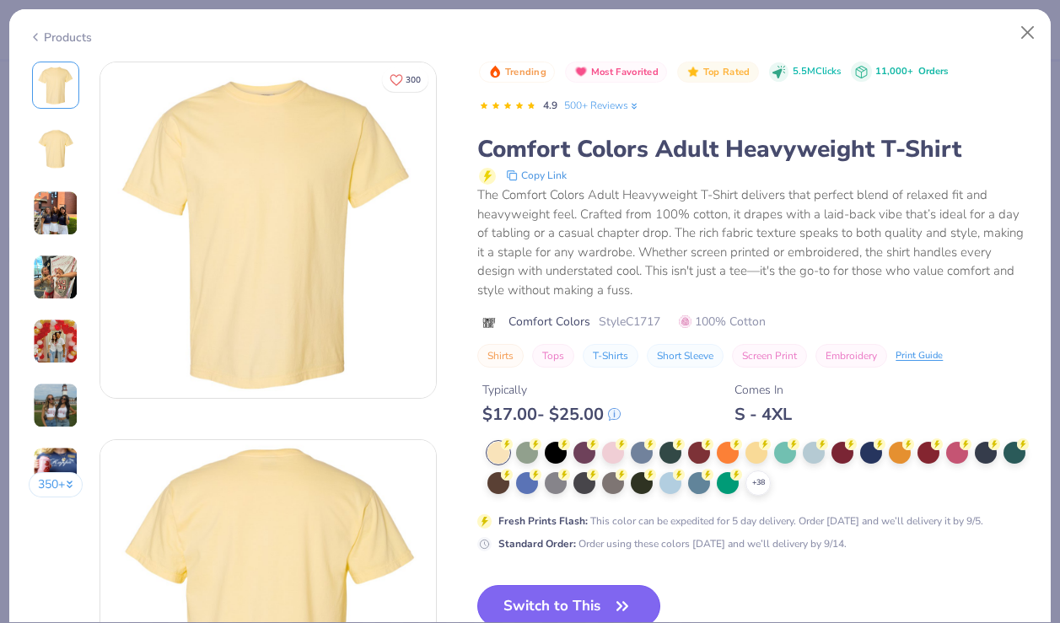
click at [581, 607] on button "Switch to This" at bounding box center [568, 606] width 183 height 42
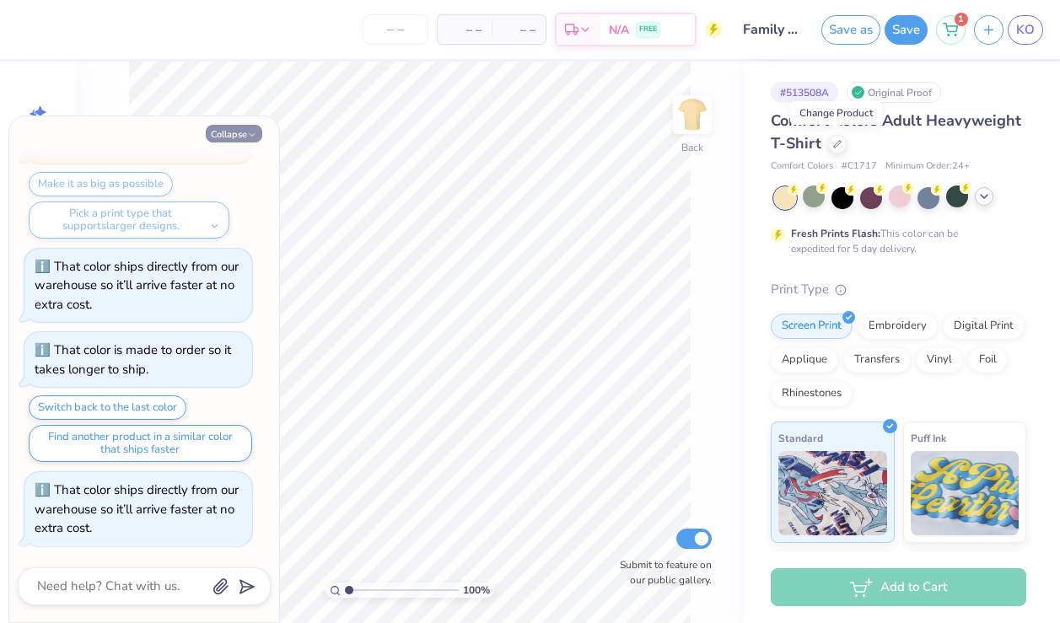
click at [245, 134] on button "Collapse" at bounding box center [234, 134] width 57 height 18
type textarea "x"
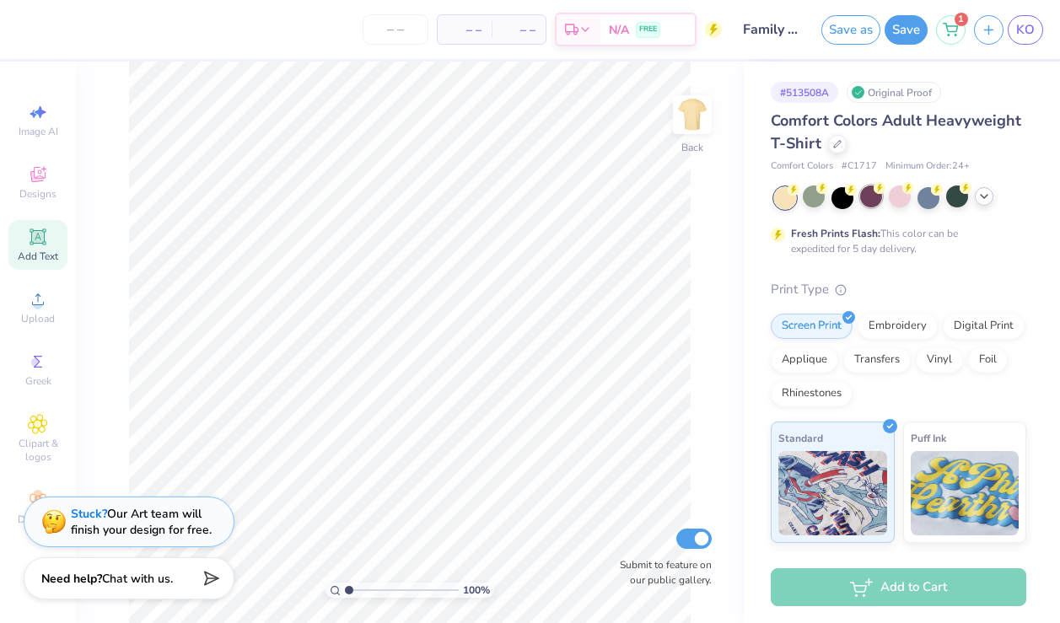
click at [871, 200] on div at bounding box center [871, 197] width 22 height 22
click at [990, 202] on icon at bounding box center [984, 196] width 13 height 13
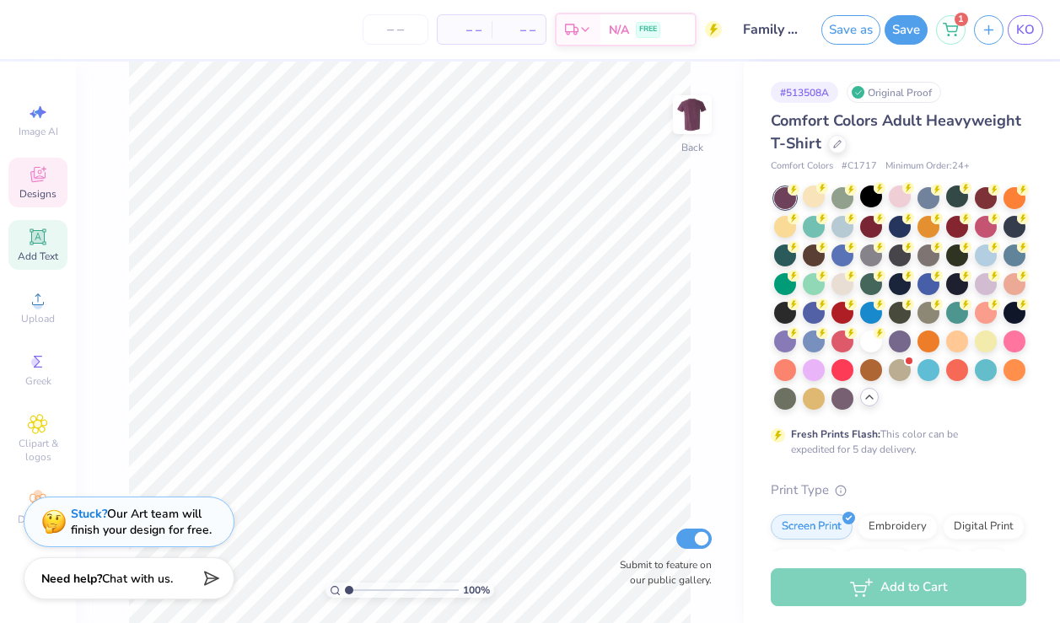
click at [47, 181] on icon at bounding box center [38, 174] width 20 height 20
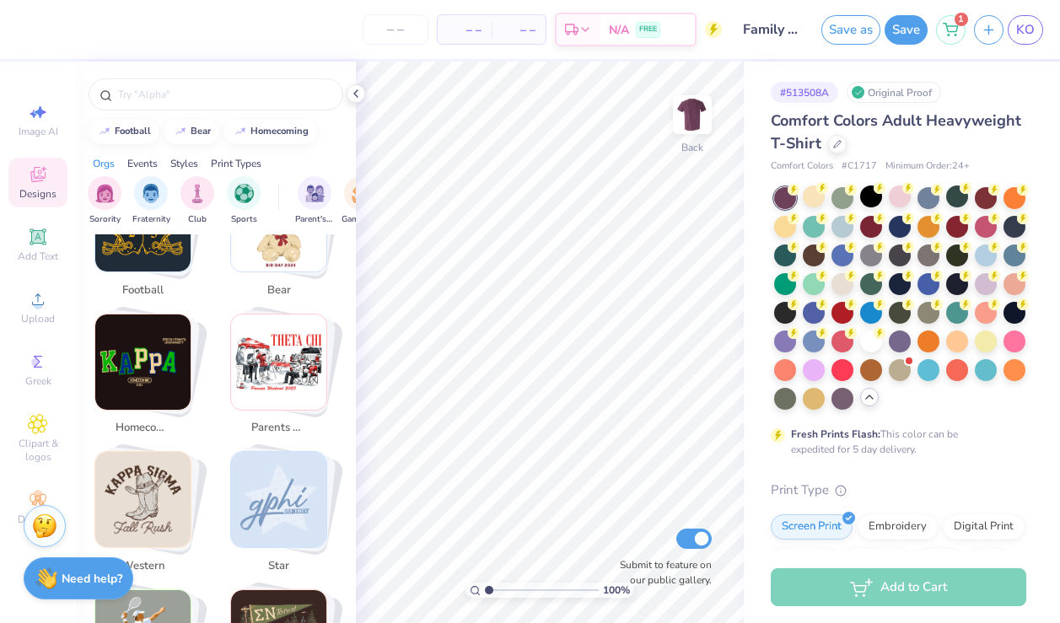
scroll to position [359, 0]
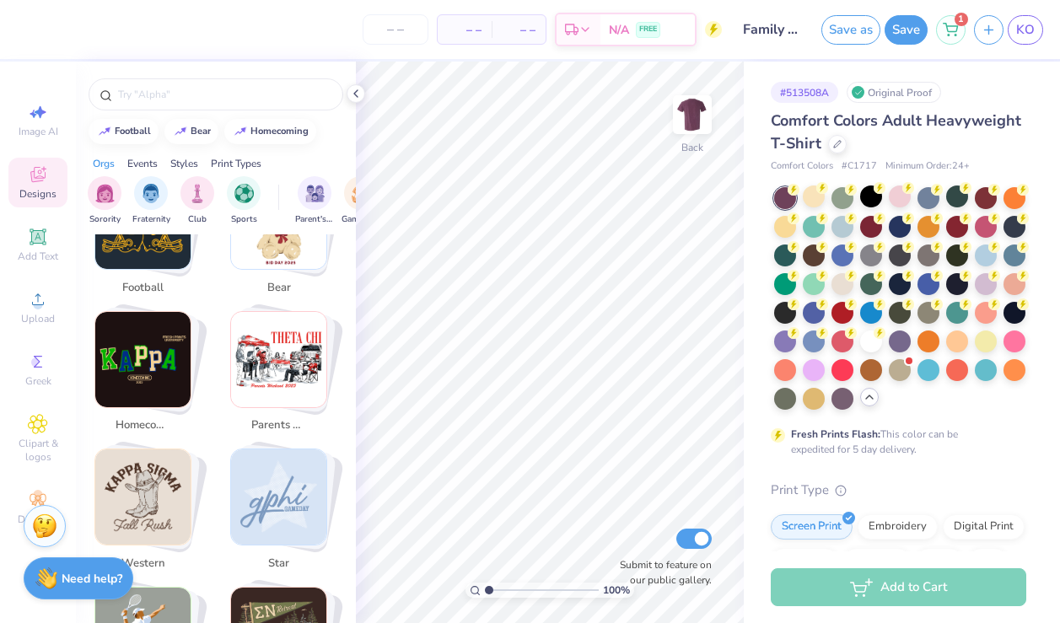
click at [273, 362] on img "Stack Card Button parents weekend" at bounding box center [278, 359] width 95 height 95
type input "parents weekend"
click at [700, 120] on img at bounding box center [692, 114] width 67 height 67
click at [294, 367] on img "Stack Card Button parents weekend" at bounding box center [278, 359] width 95 height 95
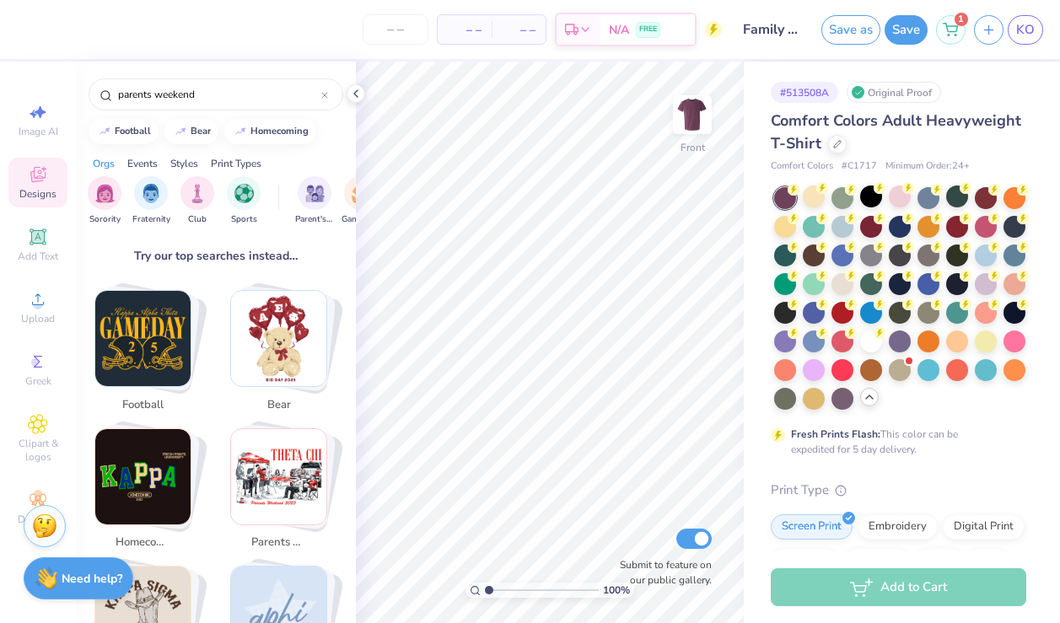
scroll to position [249, 0]
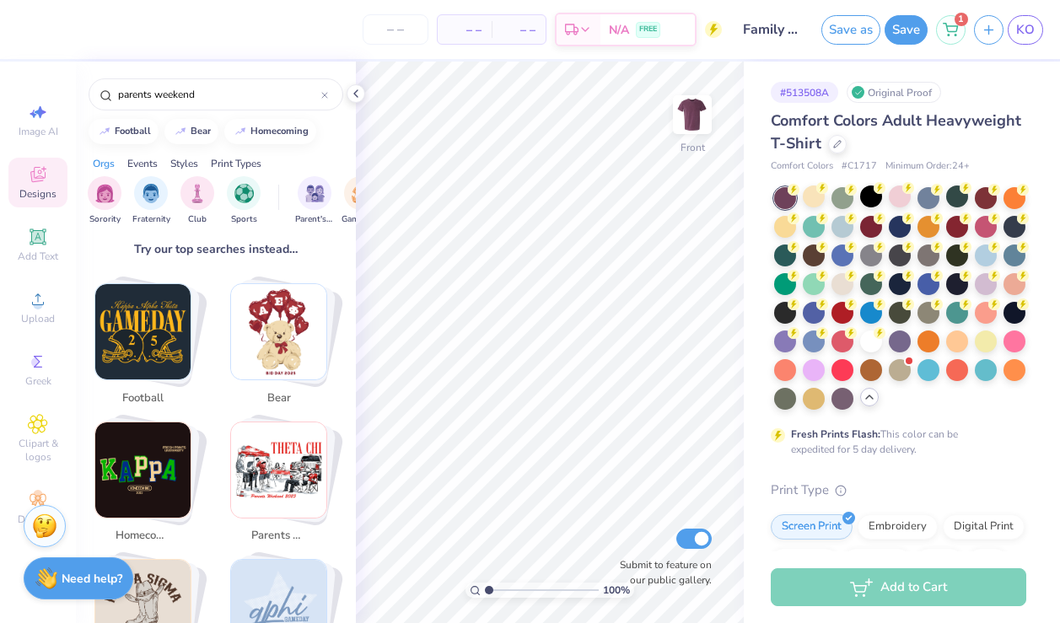
click at [273, 450] on img "Stack Card Button parents weekend" at bounding box center [278, 470] width 95 height 95
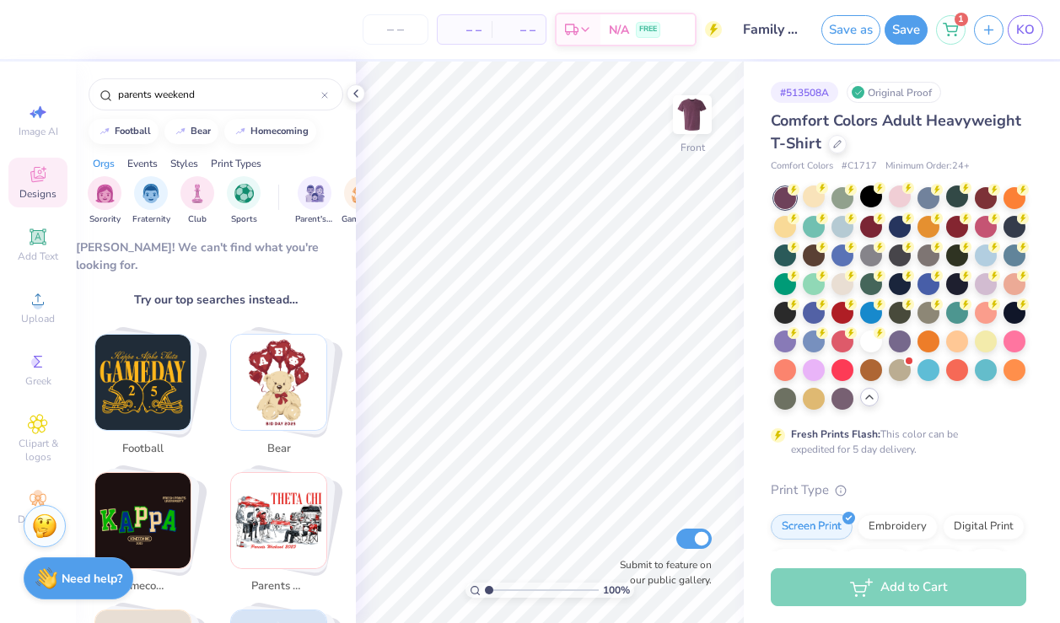
scroll to position [195, 0]
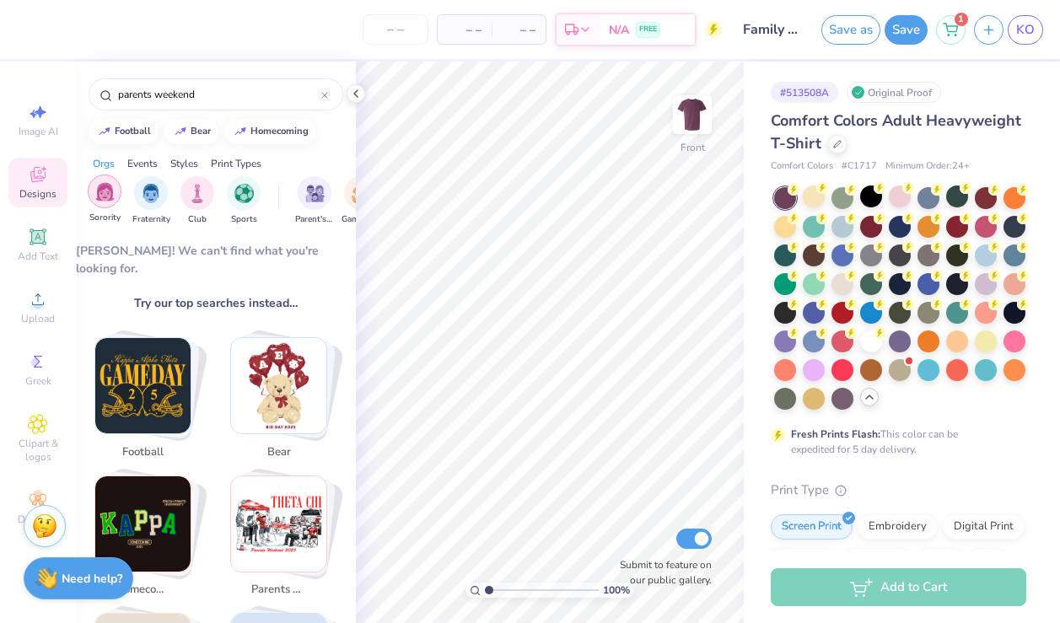
click at [102, 204] on div "filter for Sorority" at bounding box center [105, 192] width 34 height 34
click at [268, 477] on img "Stack Card Button parents weekend" at bounding box center [278, 524] width 95 height 95
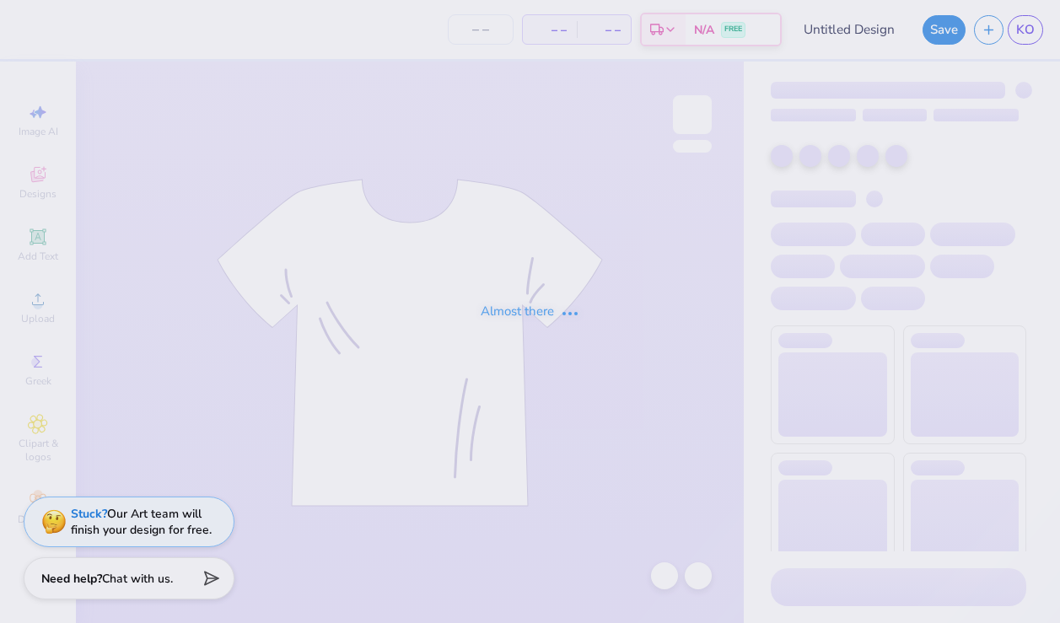
type input "Family Weekend"
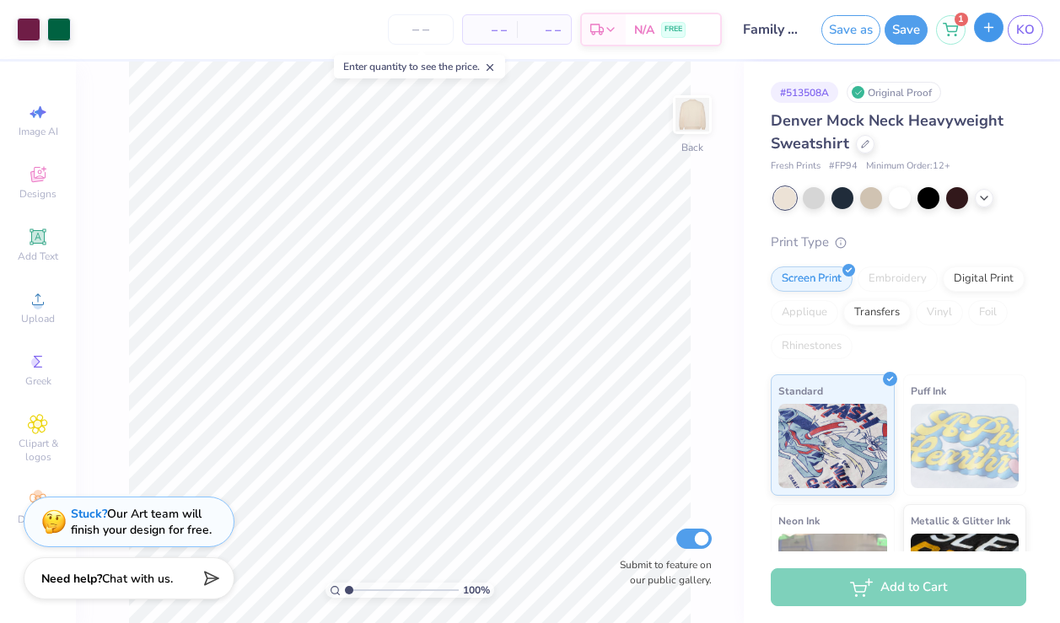
click at [1000, 31] on button "button" at bounding box center [989, 28] width 30 height 30
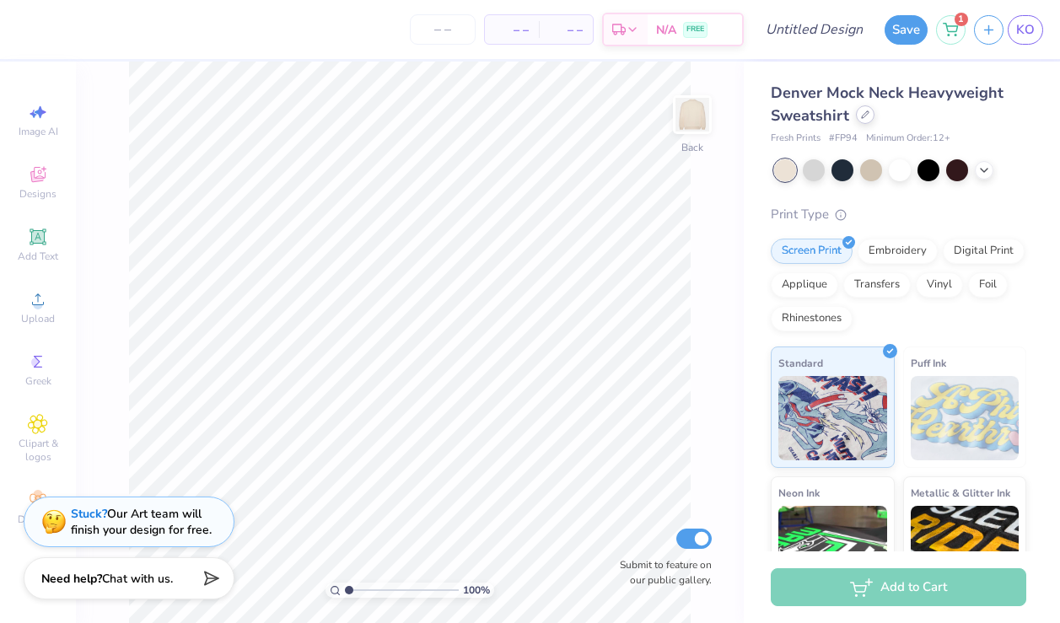
click at [867, 116] on icon at bounding box center [865, 115] width 8 height 8
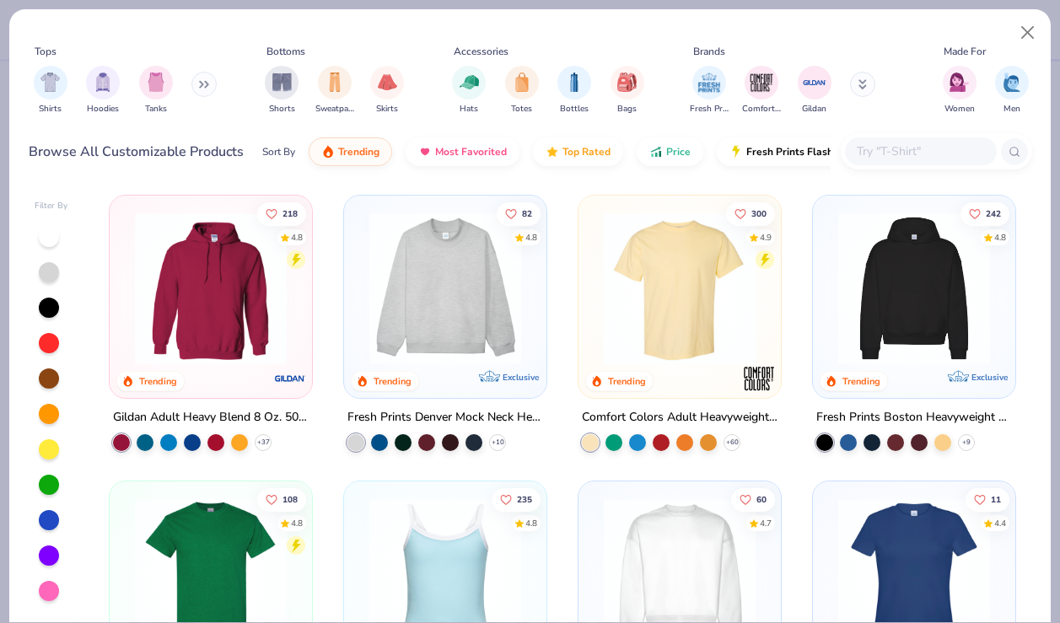
click at [663, 311] on img at bounding box center [680, 289] width 169 height 152
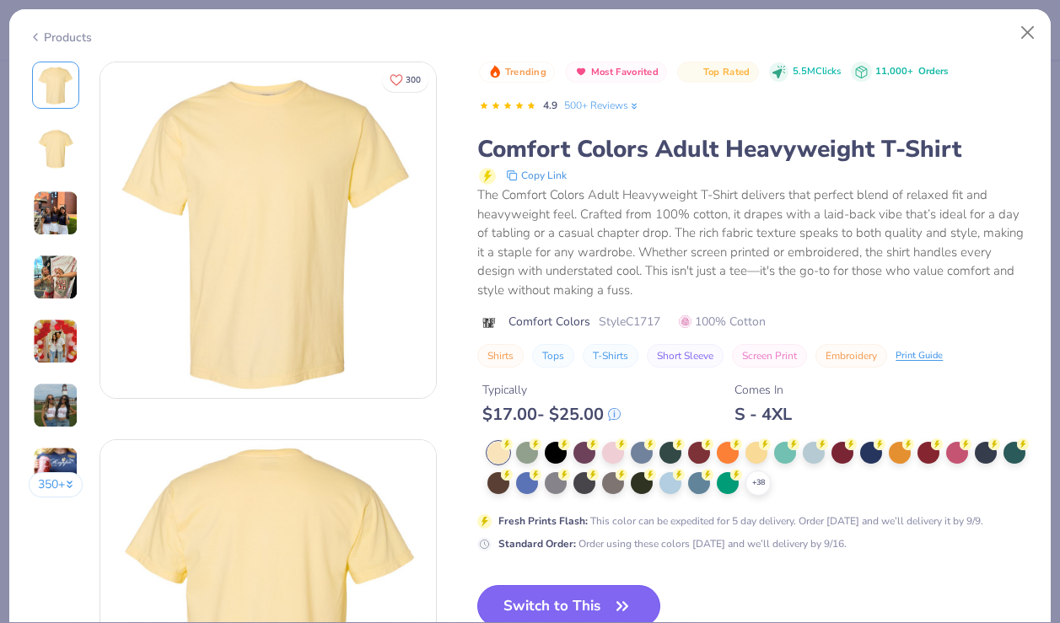
click at [559, 591] on button "Switch to This" at bounding box center [568, 606] width 183 height 42
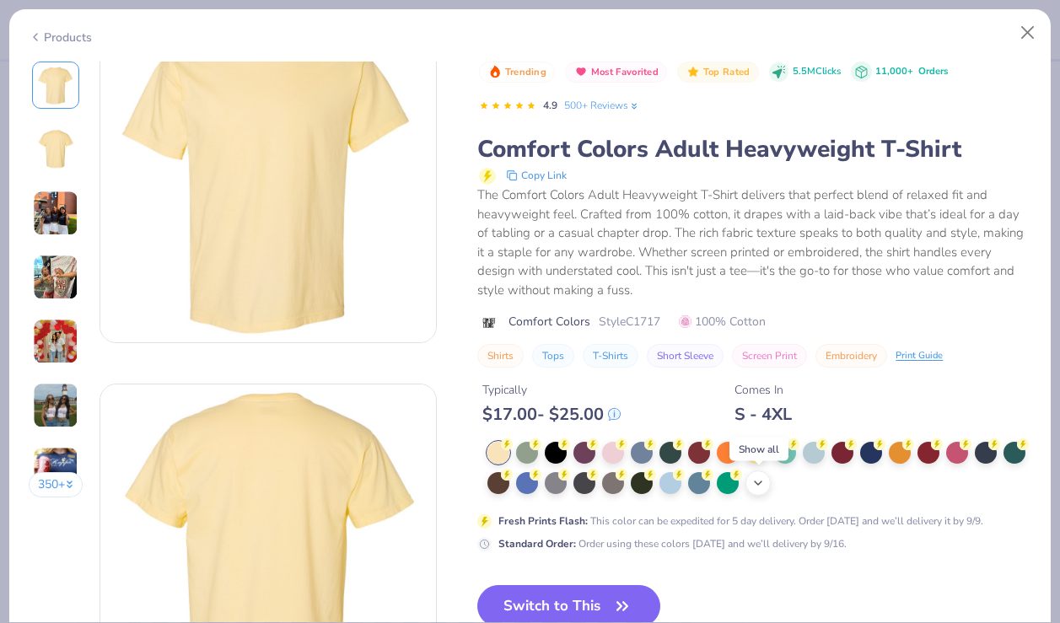
scroll to position [57, 0]
click at [596, 596] on button "Switch to This" at bounding box center [568, 606] width 183 height 42
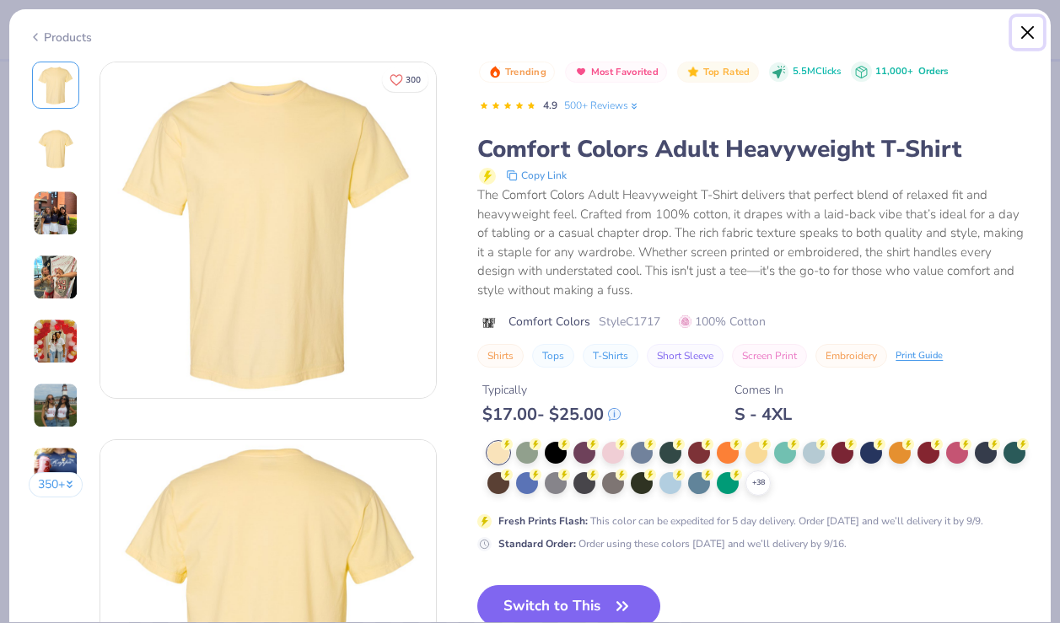
click at [1021, 39] on button "Close" at bounding box center [1028, 33] width 32 height 32
